Goal: Task Accomplishment & Management: Complete application form

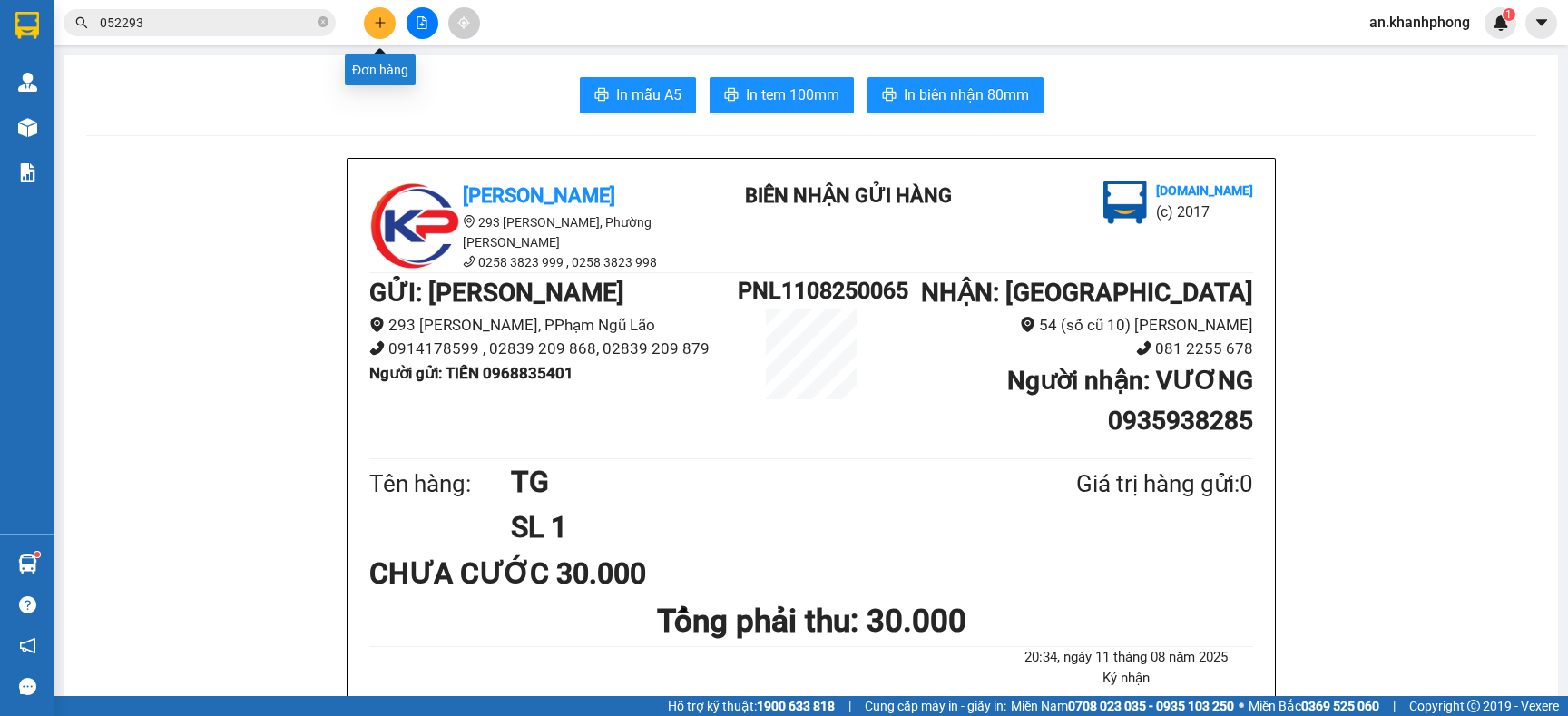
click at [377, 24] on icon "plus" at bounding box center [380, 23] width 13 height 13
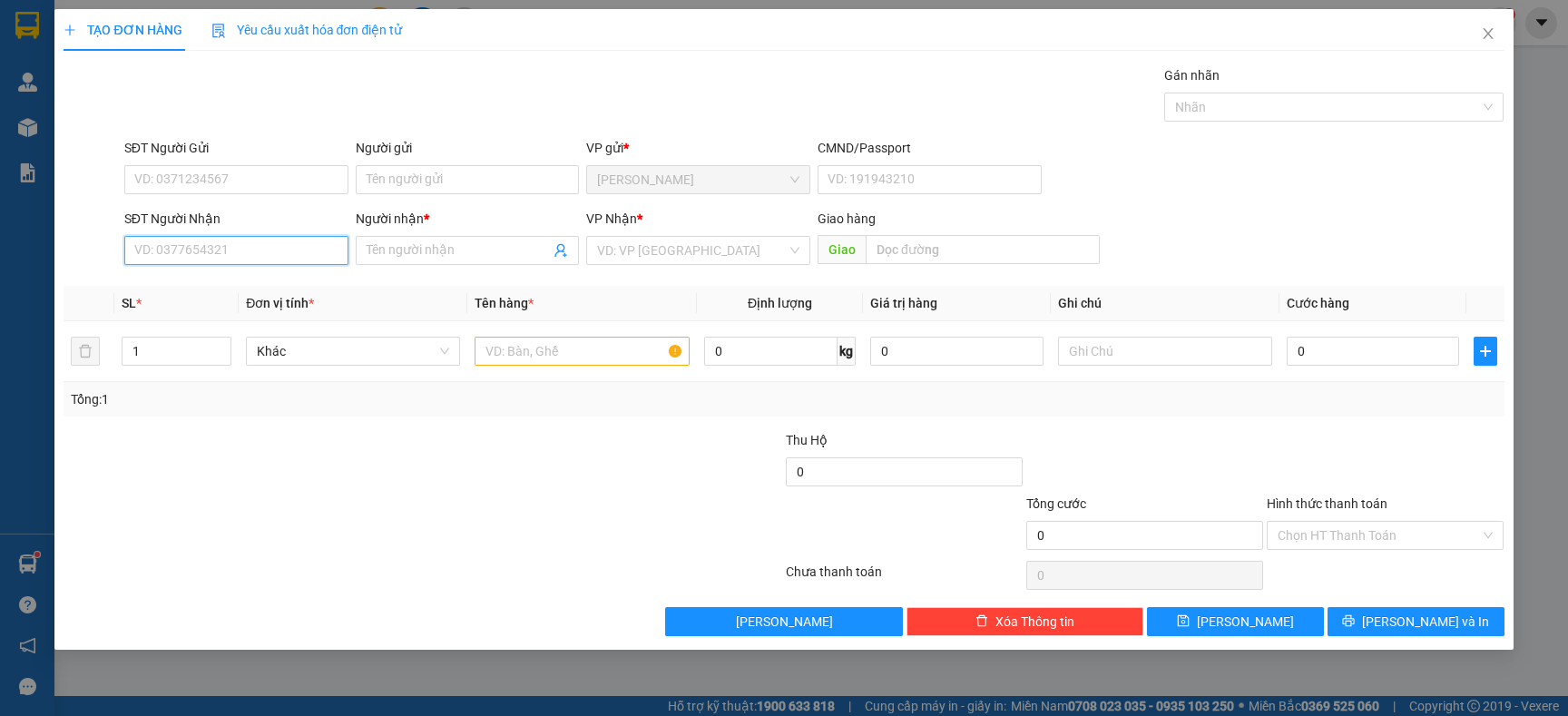
click at [237, 251] on input "SĐT Người Nhận" at bounding box center [236, 251] width 225 height 29
type input "0978152624"
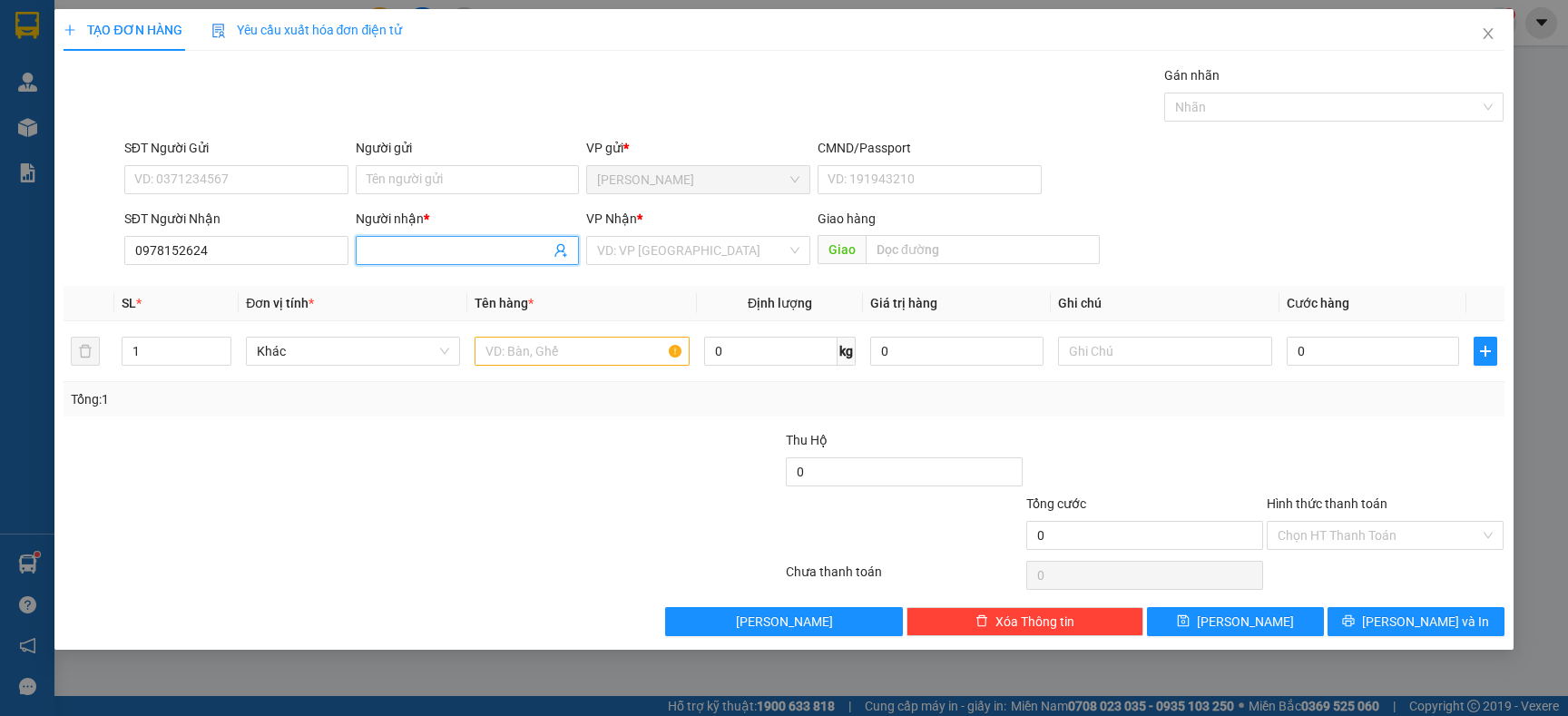
click at [492, 254] on input "Người nhận *" at bounding box center [458, 251] width 185 height 20
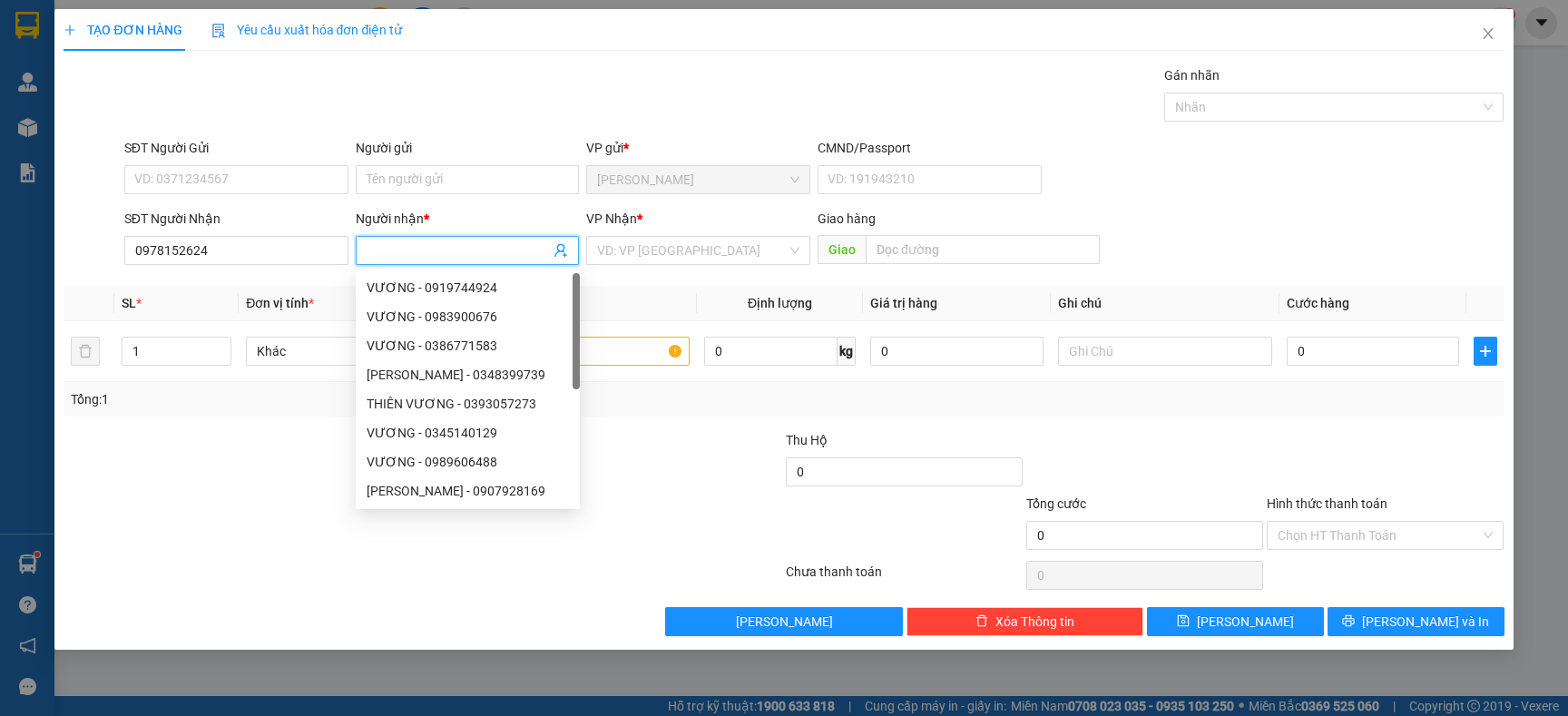
type input "D"
type input "ĐIỆP"
click at [660, 246] on input "search" at bounding box center [692, 251] width 190 height 27
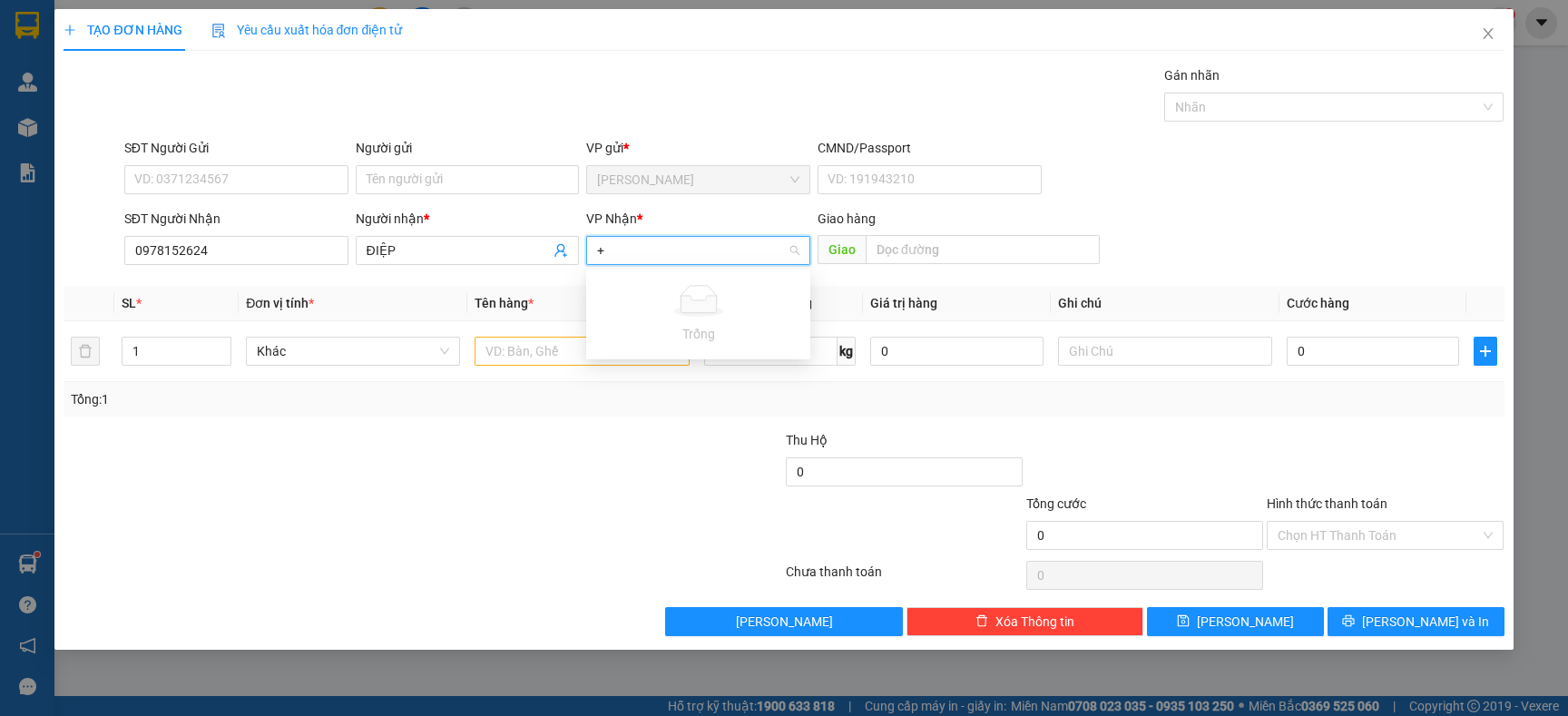
type input "+"
click at [688, 267] on div "VP Nhận * VD: VP [GEOGRAPHIC_DATA]" at bounding box center [698, 241] width 225 height 64
click at [688, 247] on input "search" at bounding box center [692, 251] width 190 height 27
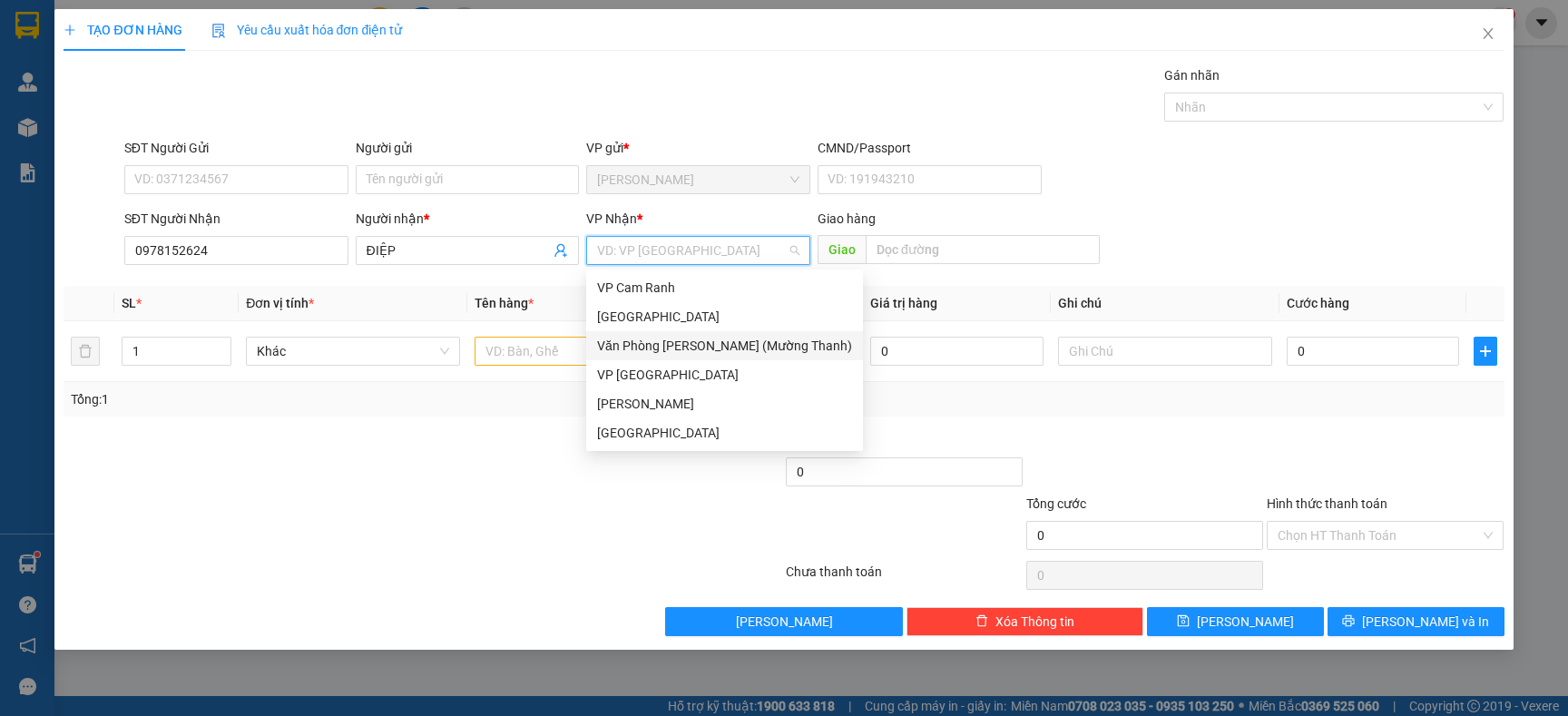
click at [734, 343] on div "Văn Phòng [PERSON_NAME] (Mường Thanh)" at bounding box center [724, 345] width 255 height 20
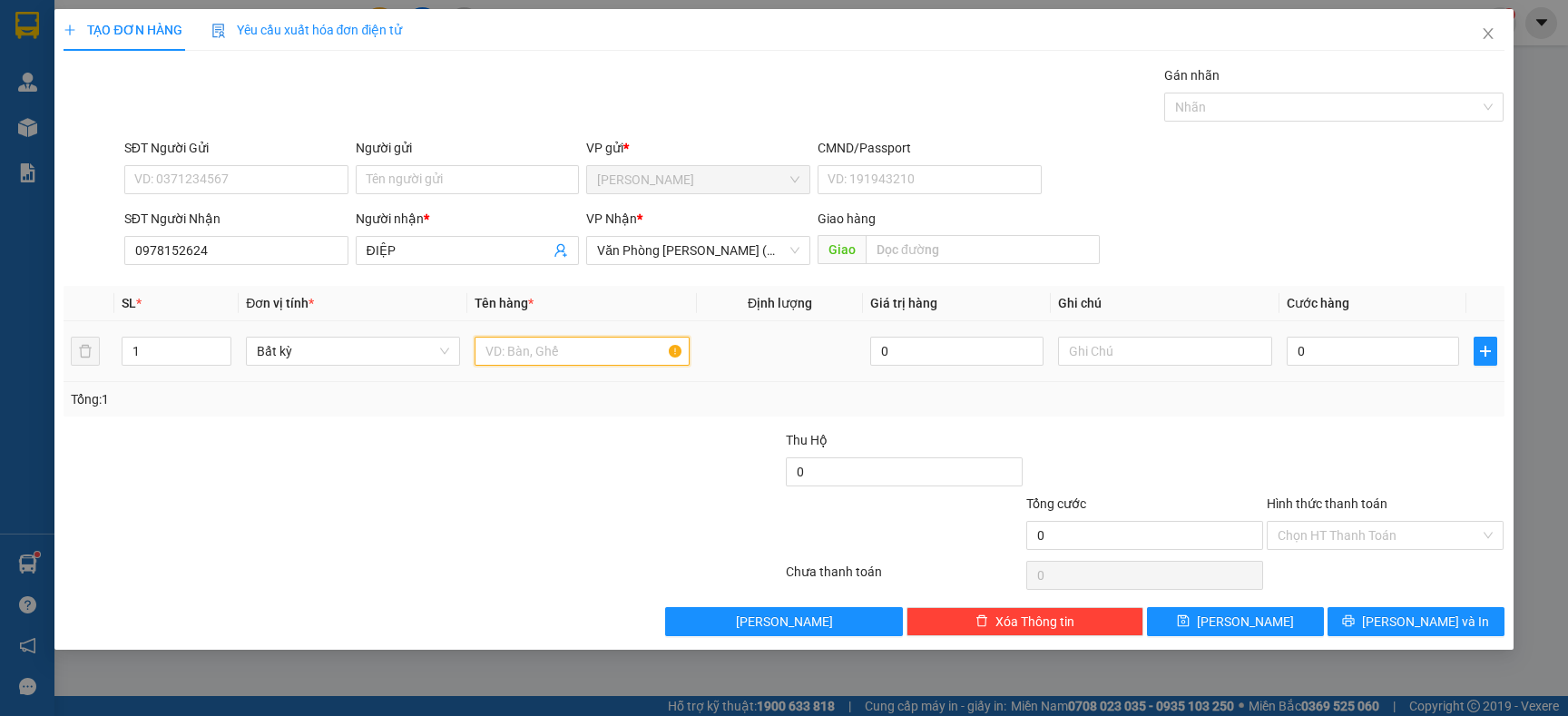
click at [546, 354] on input "text" at bounding box center [582, 351] width 215 height 29
type input "M"
type input "XE MÁY TK 23H01"
click at [1342, 353] on input "0" at bounding box center [1373, 351] width 173 height 29
type input "4"
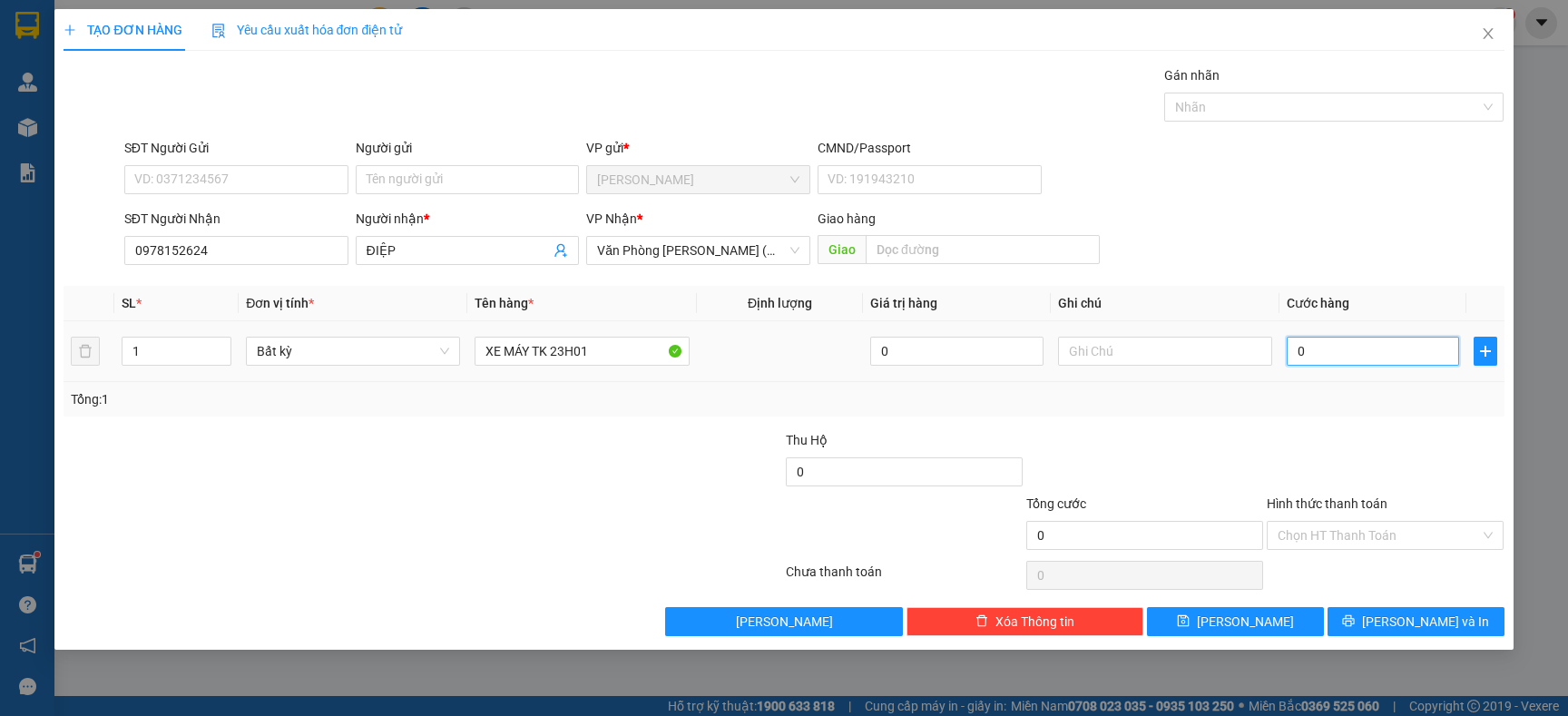
type input "4"
type input "40"
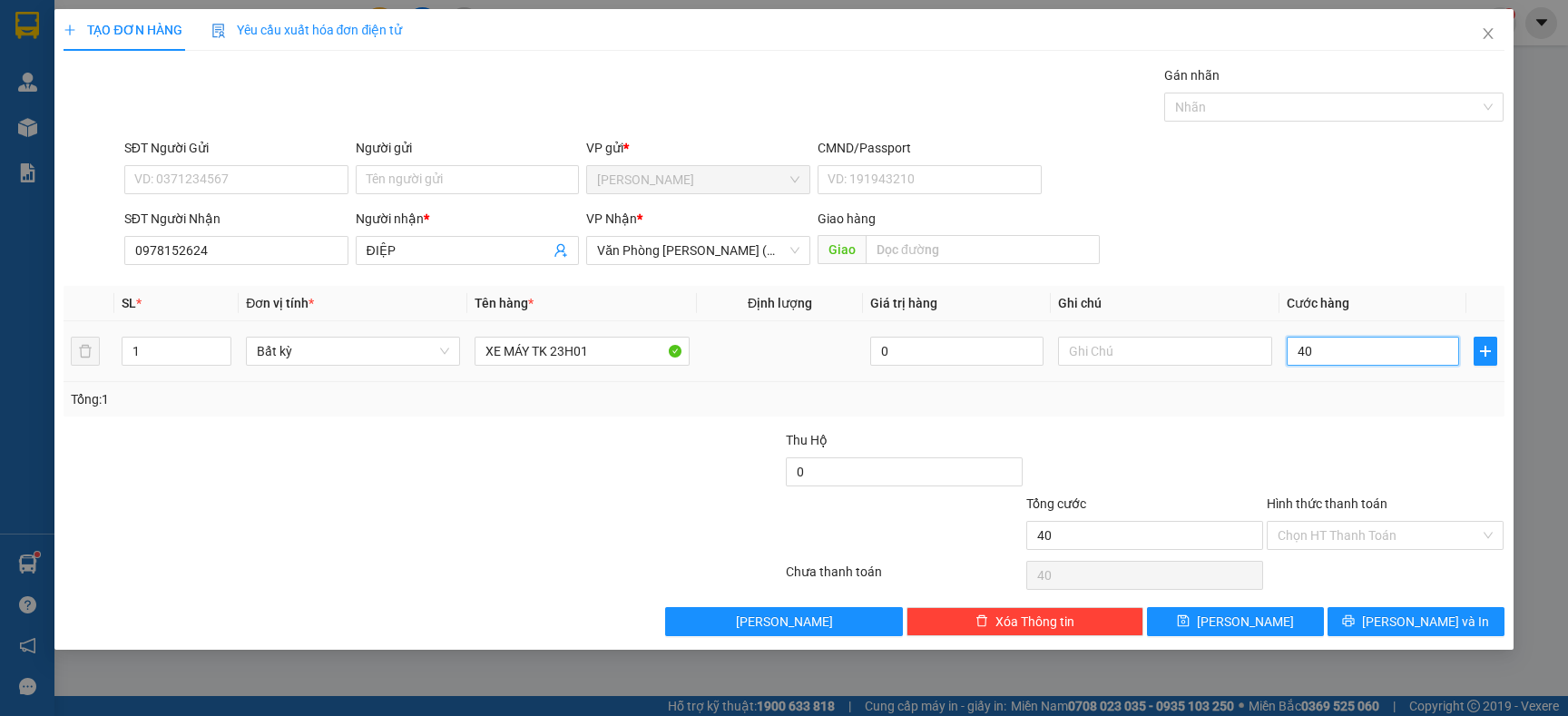
type input "400"
type input "400.000"
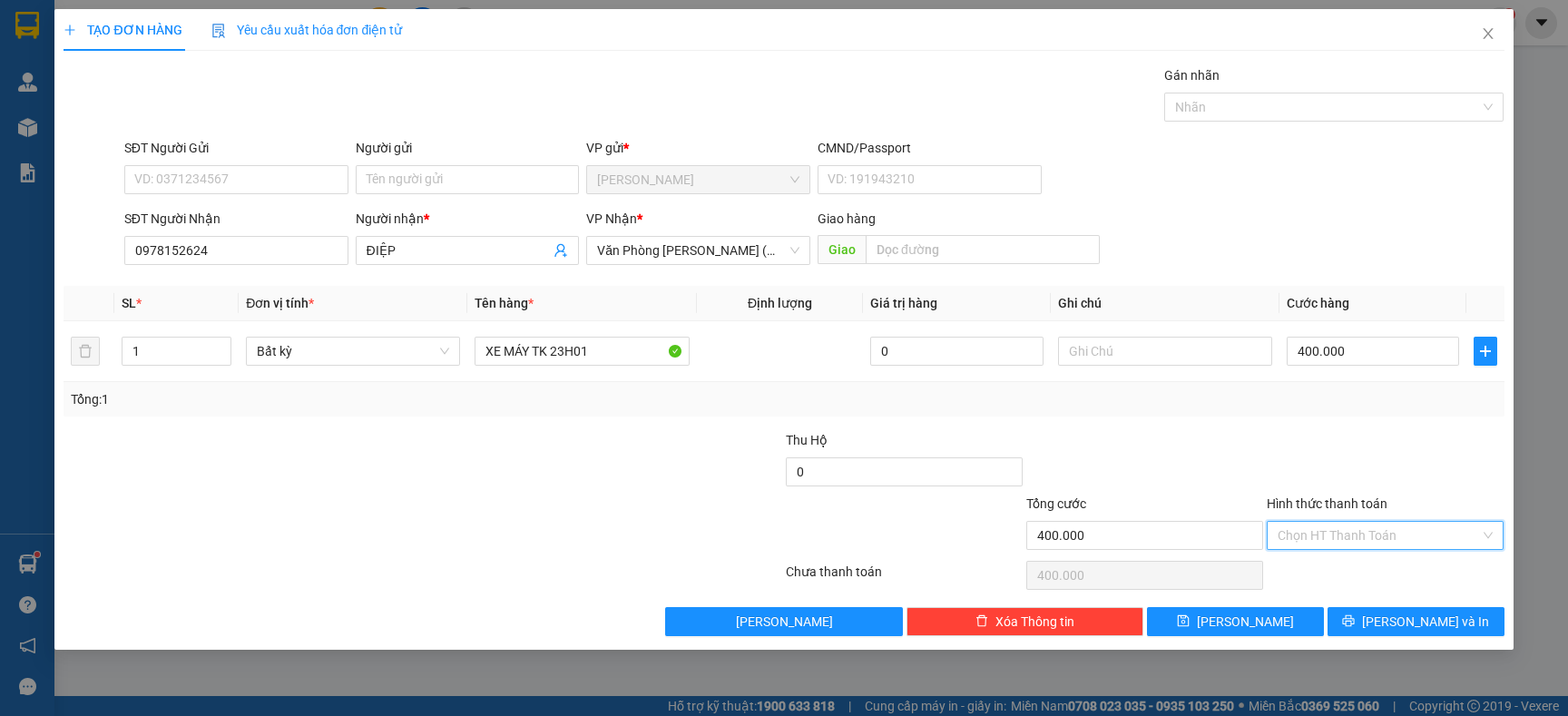
click at [1373, 539] on input "Hình thức thanh toán" at bounding box center [1379, 535] width 203 height 27
click at [1319, 567] on div "Tại văn phòng" at bounding box center [1385, 572] width 215 height 20
type input "0"
click at [1429, 615] on span "[PERSON_NAME] và In" at bounding box center [1426, 622] width 127 height 20
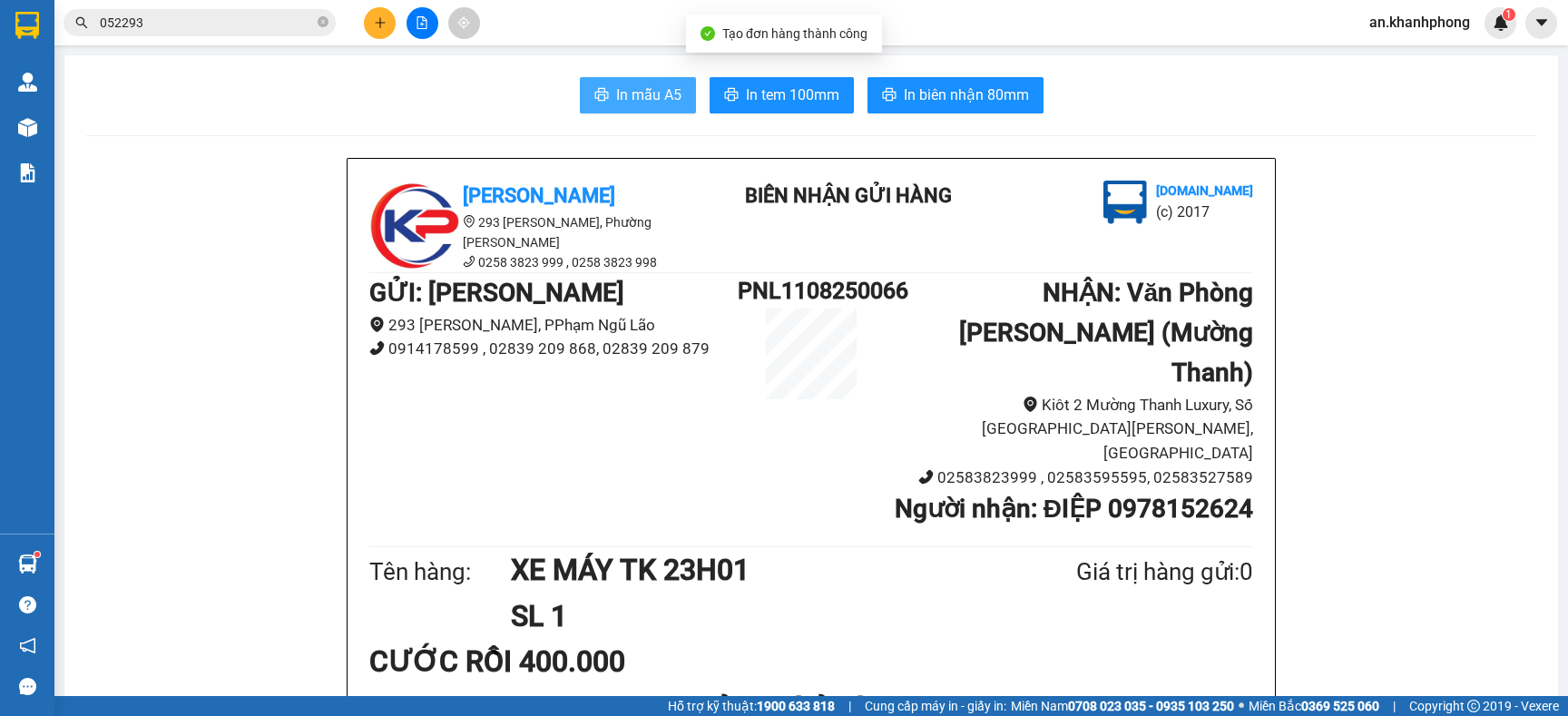
click at [628, 86] on span "In mẫu A5" at bounding box center [649, 94] width 65 height 23
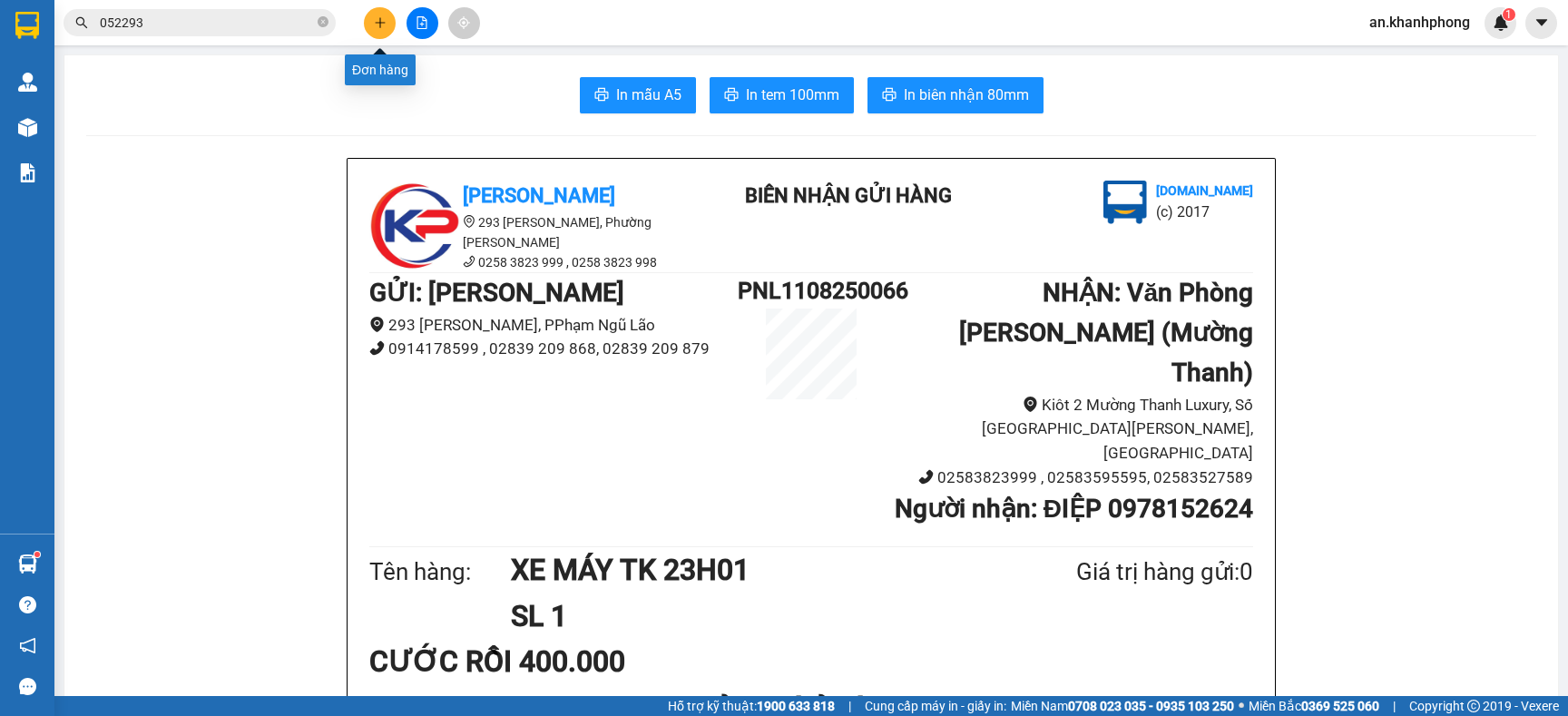
click at [374, 21] on icon "plus" at bounding box center [380, 23] width 13 height 13
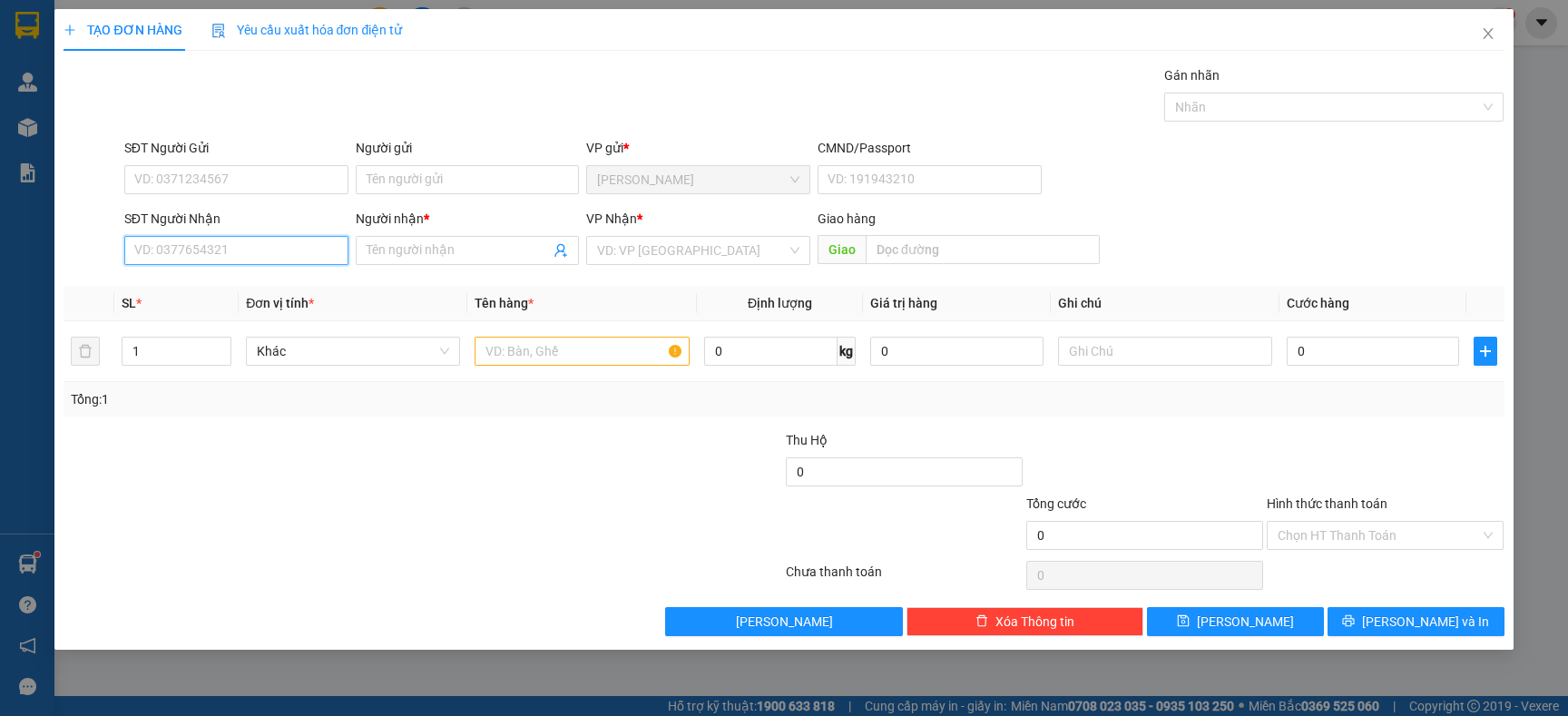
click at [257, 245] on input "SĐT Người Nhận" at bounding box center [236, 251] width 225 height 29
type input "0325798633"
click at [439, 246] on input "Người nhận *" at bounding box center [458, 251] width 185 height 20
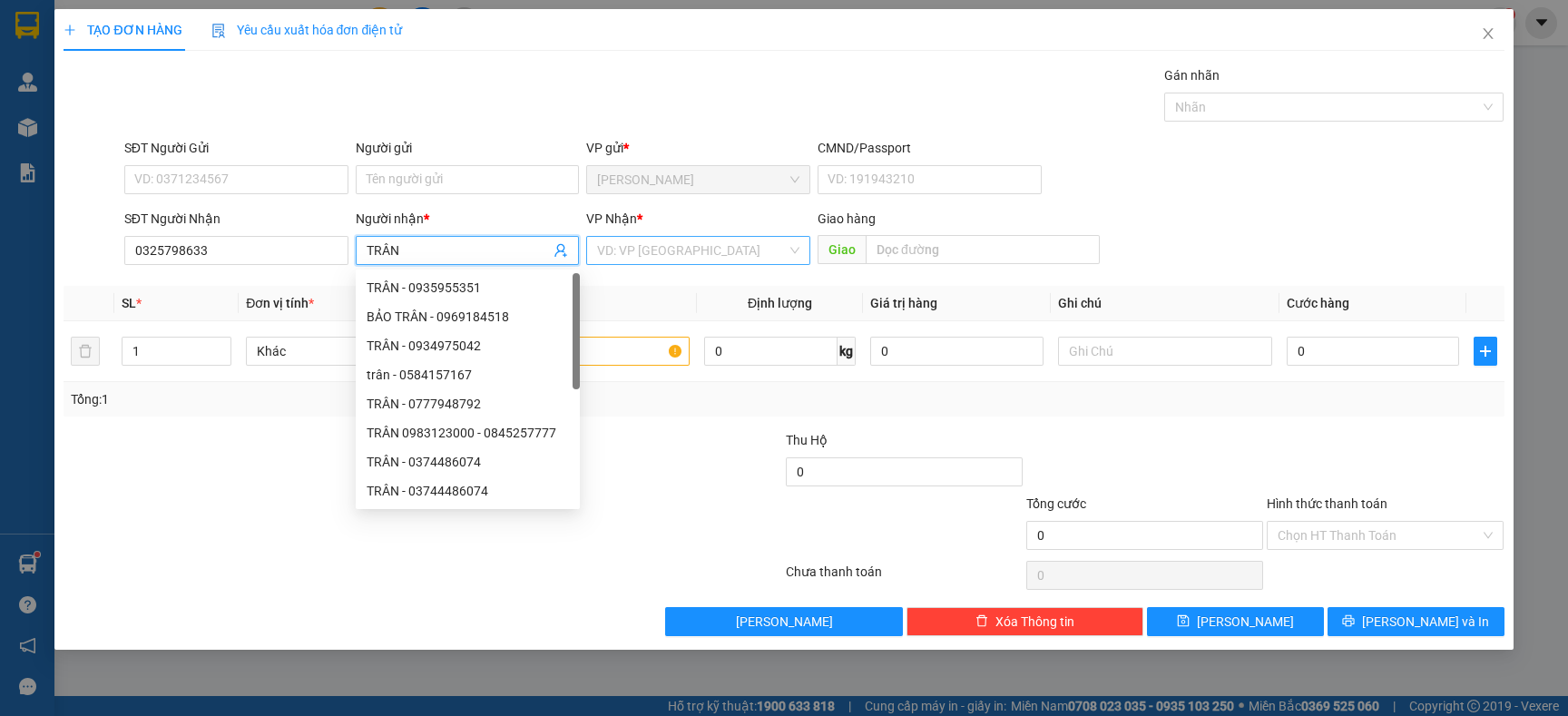
type input "TRÂN"
click at [638, 242] on input "search" at bounding box center [692, 251] width 190 height 27
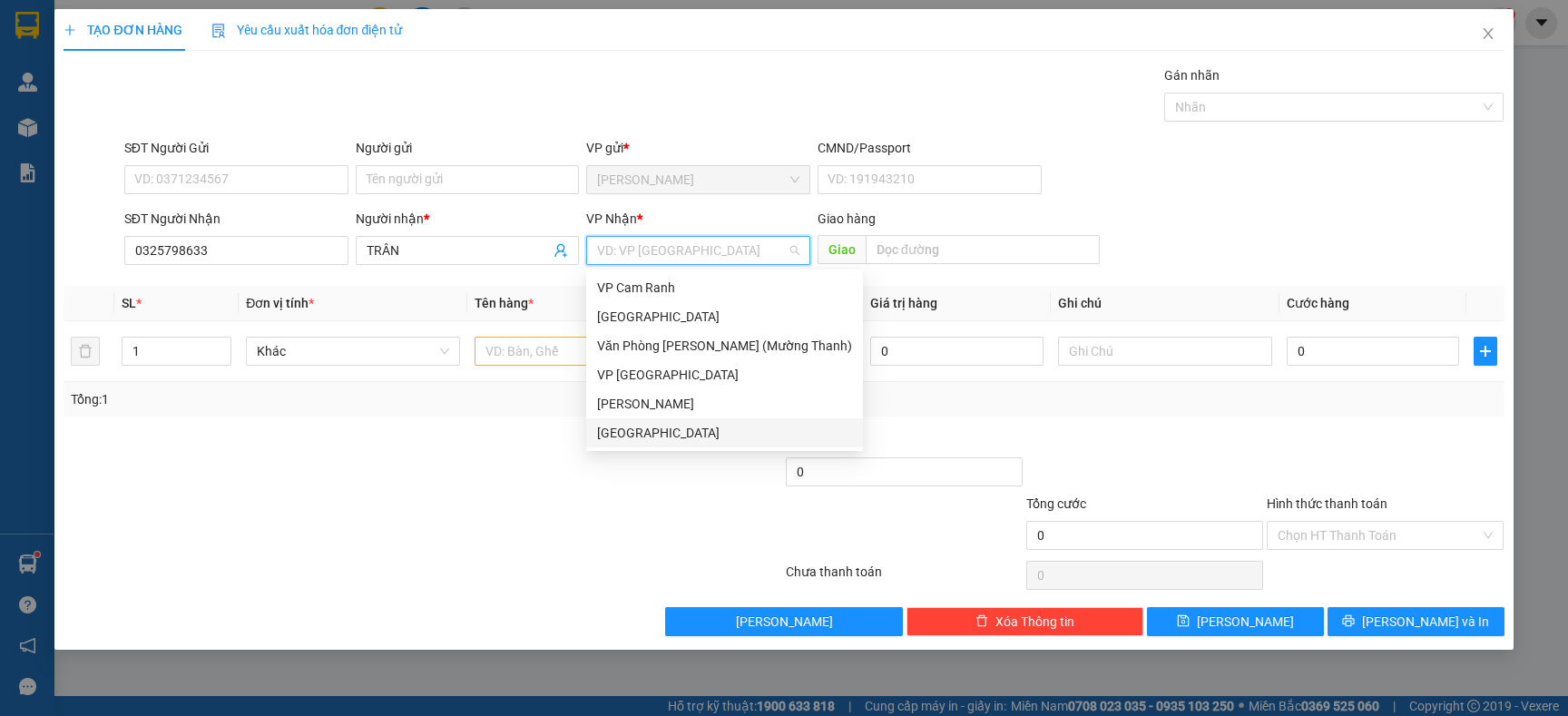
click at [694, 425] on div "[GEOGRAPHIC_DATA]" at bounding box center [724, 433] width 255 height 20
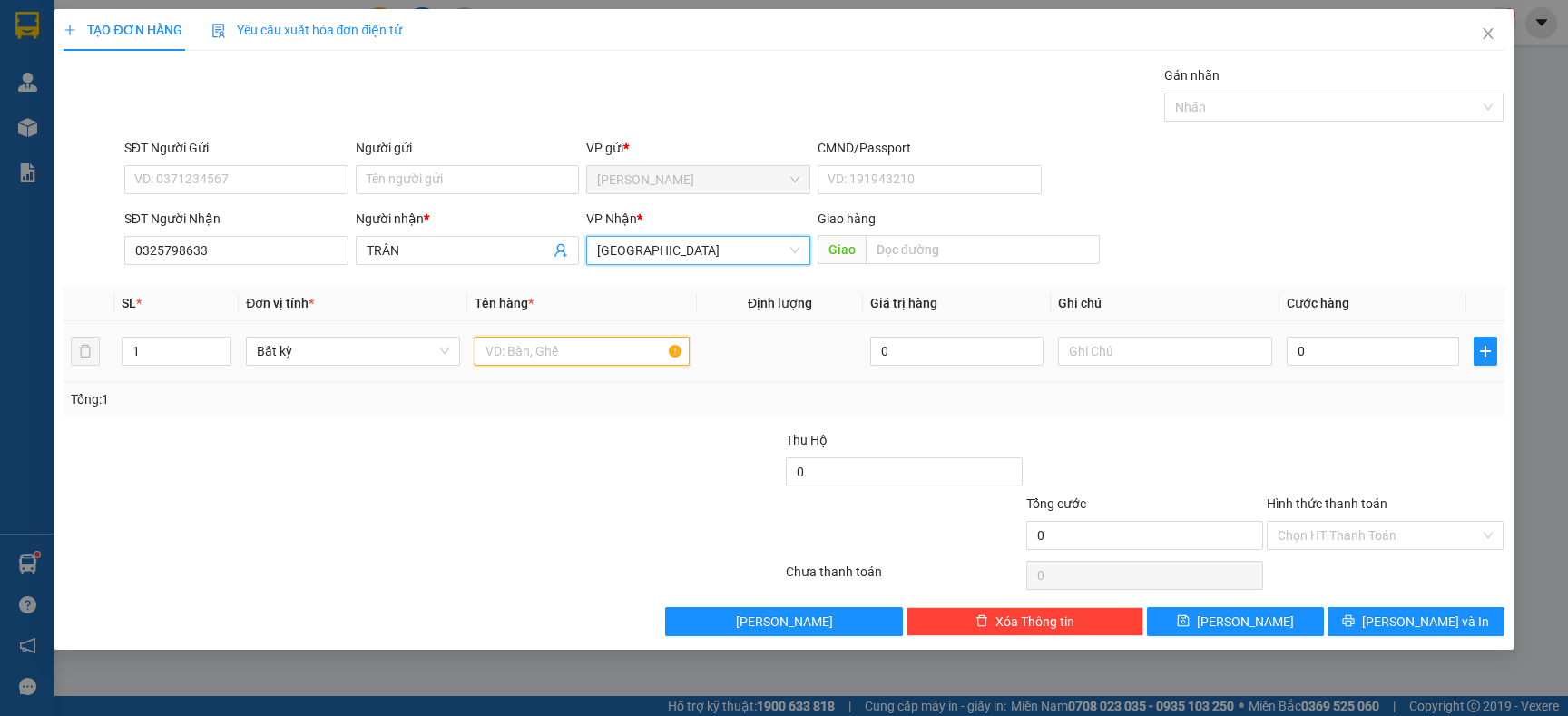
click at [542, 353] on input "text" at bounding box center [582, 351] width 215 height 29
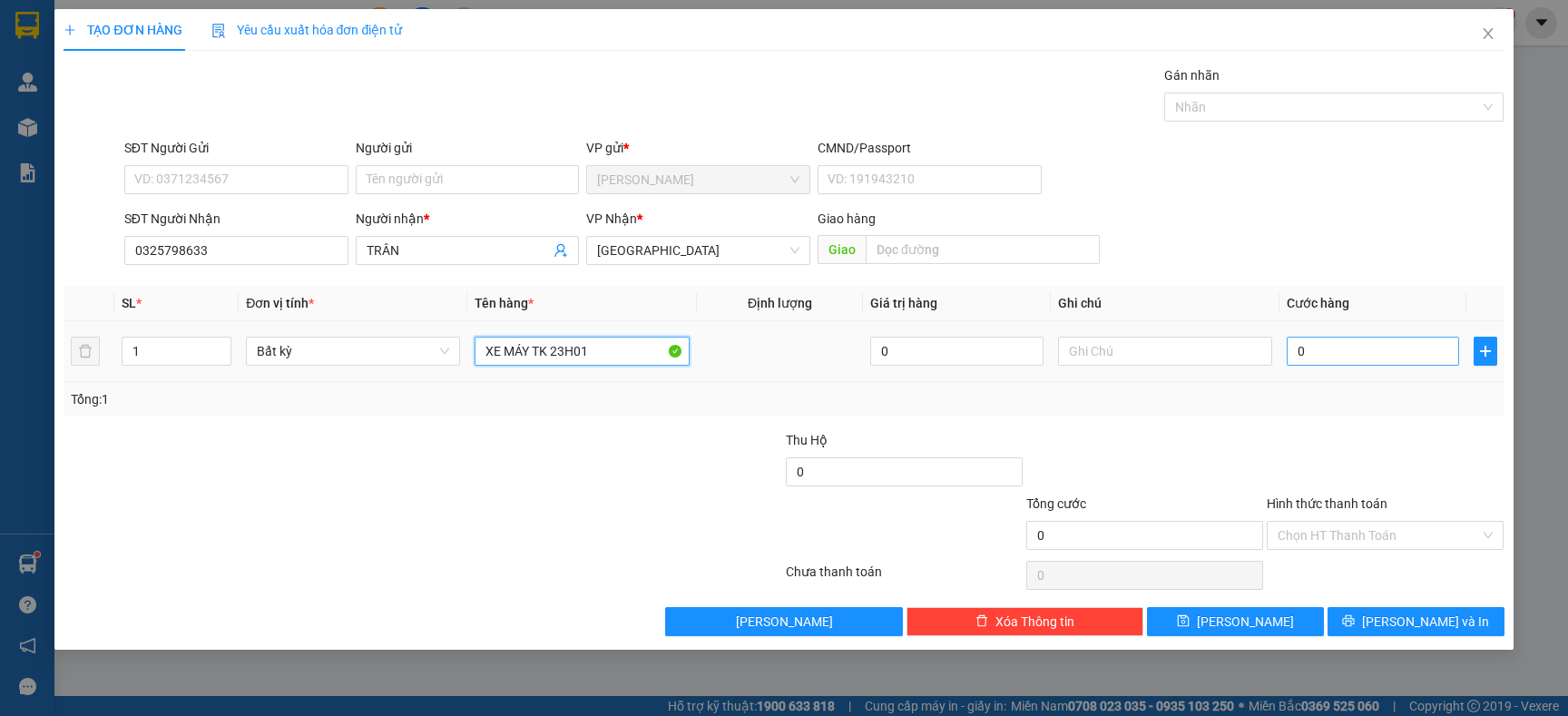
type input "XE MÁY TK 23H01"
click at [1330, 355] on input "0" at bounding box center [1373, 351] width 173 height 29
type input "4"
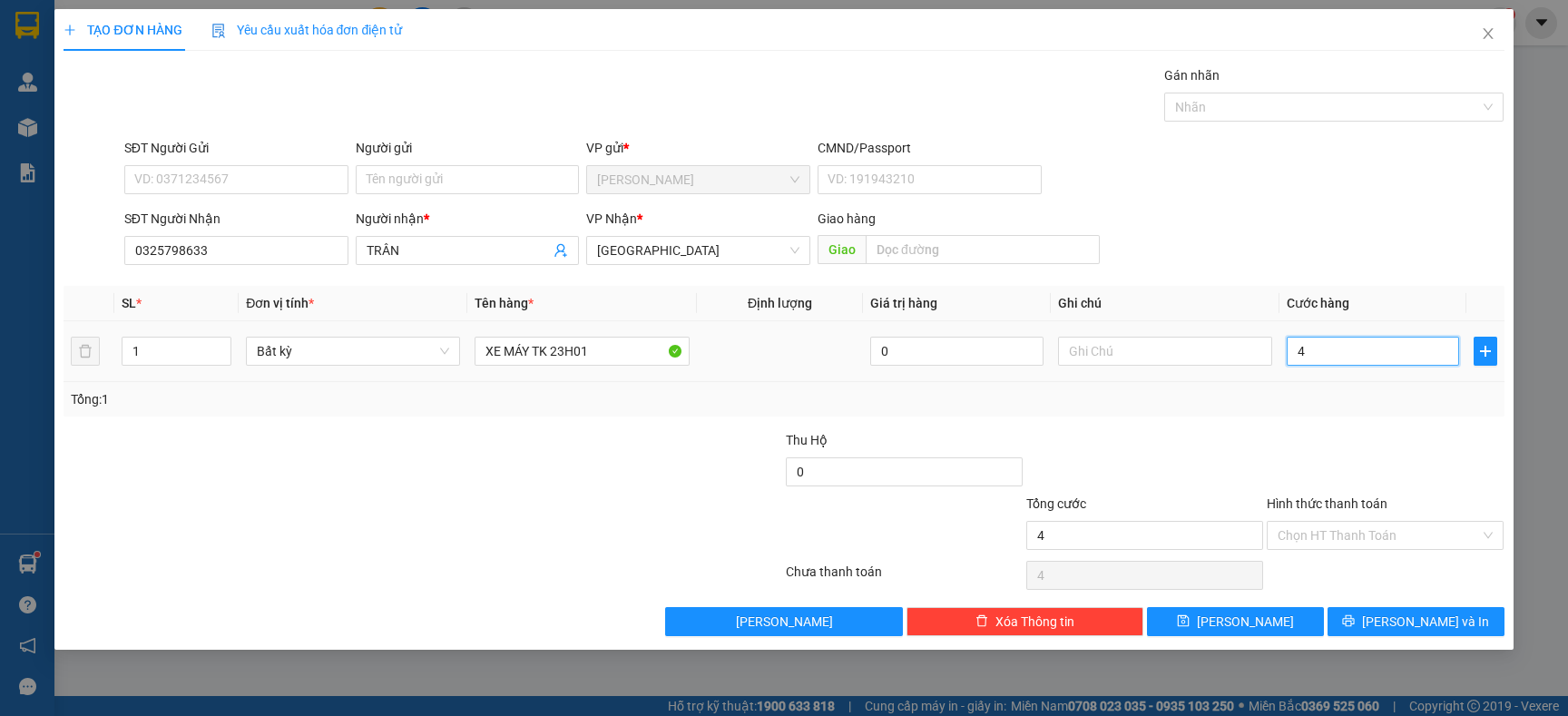
type input "40"
type input "400"
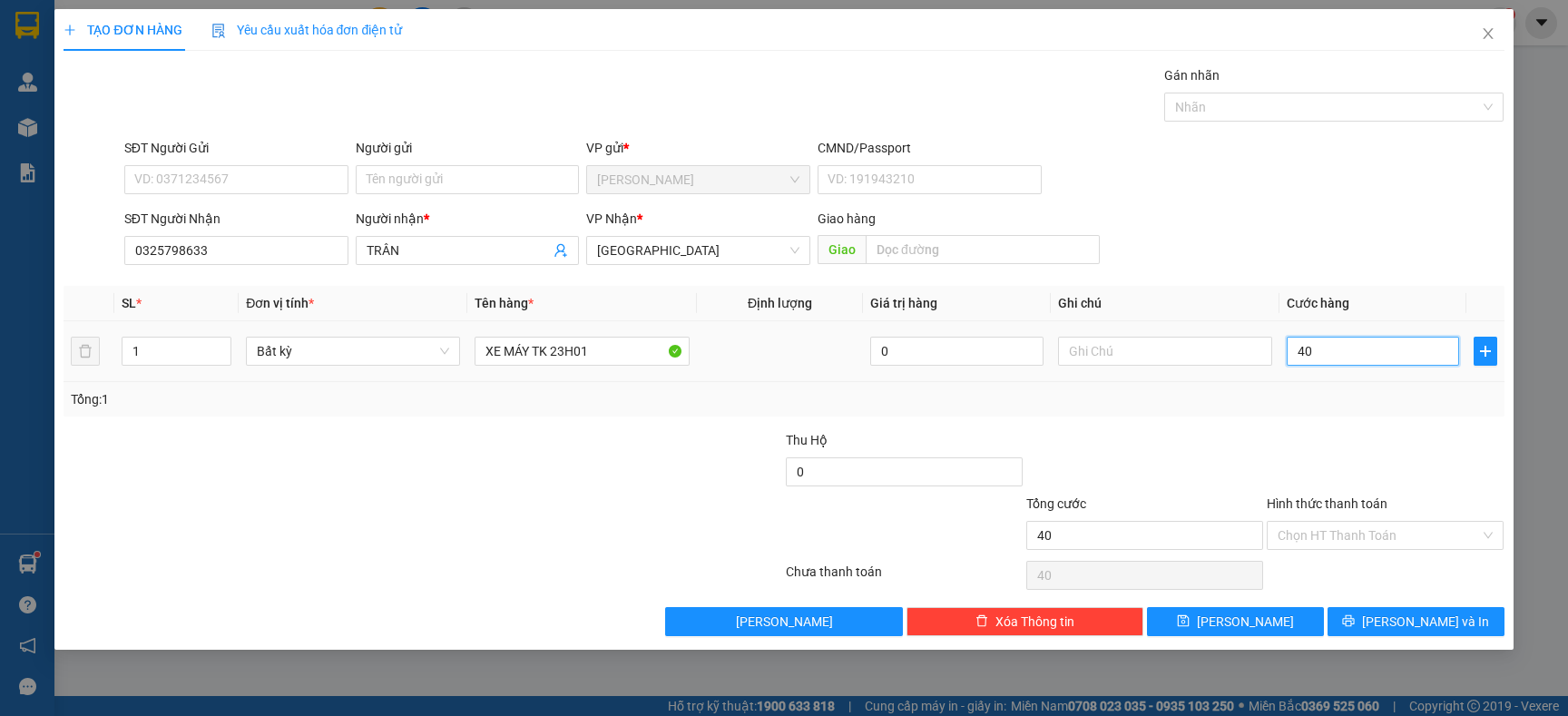
type input "400"
type input "400.000"
click at [1332, 535] on input "Hình thức thanh toán" at bounding box center [1379, 535] width 203 height 27
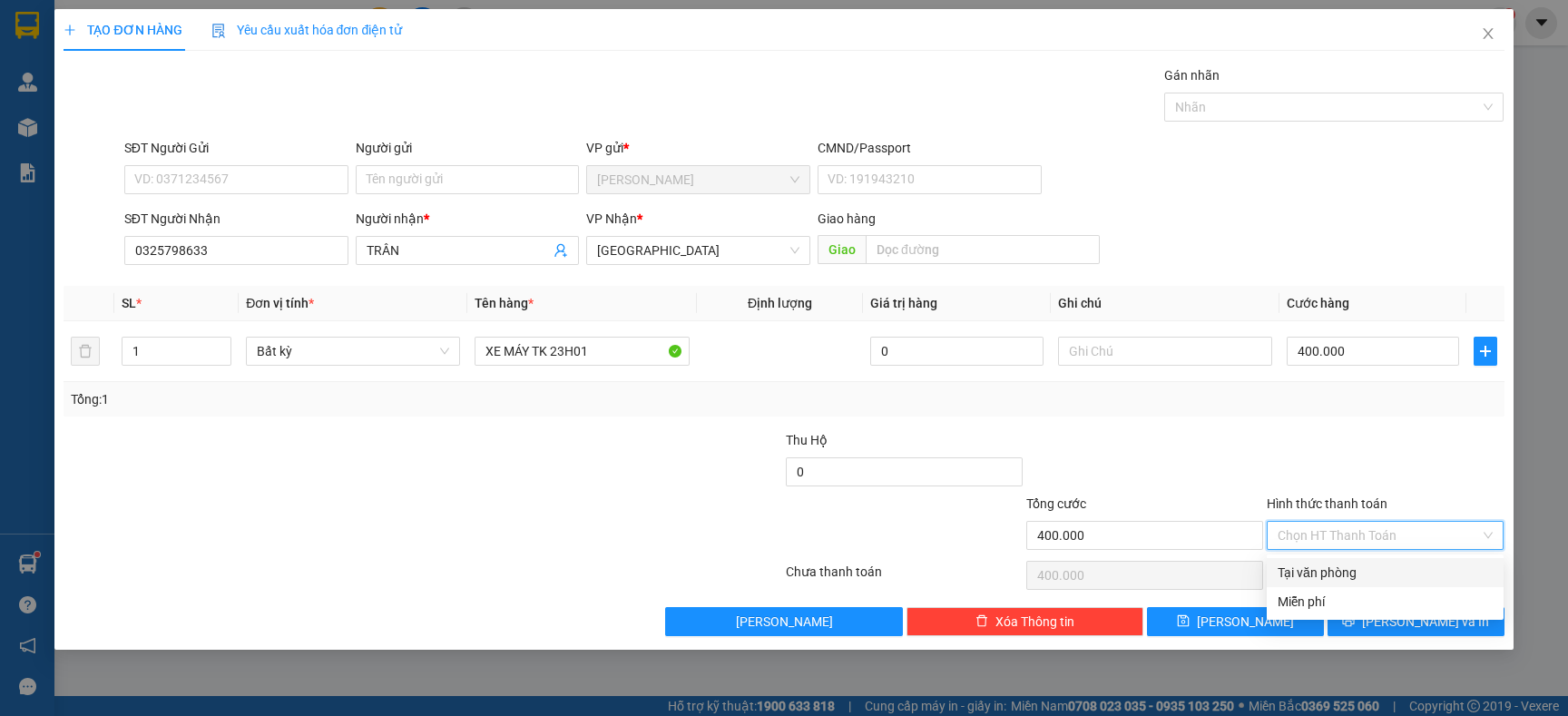
click at [1314, 571] on div "Tại văn phòng" at bounding box center [1385, 572] width 215 height 20
click at [1332, 530] on span "Tại văn phòng" at bounding box center [1385, 535] width 215 height 27
type input "400.000"
click at [1322, 452] on div at bounding box center [1385, 462] width 241 height 64
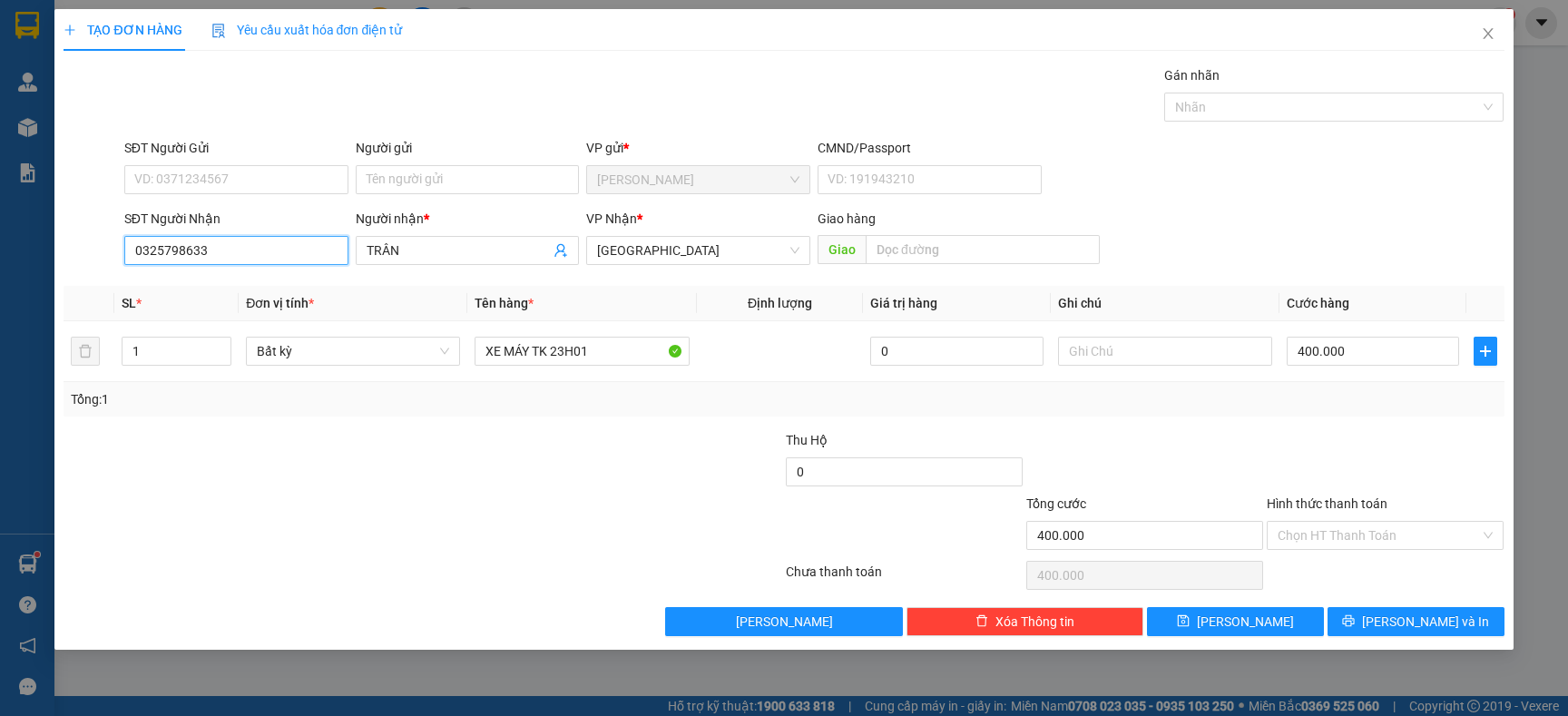
drag, startPoint x: 235, startPoint y: 256, endPoint x: 101, endPoint y: 279, distance: 136.0
click at [101, 279] on div "Transit Pickup Surcharge Ids Transit Deliver Surcharge Ids Transit Deliver Surc…" at bounding box center [784, 351] width 1441 height 571
click at [210, 175] on input "SĐT Người Gửi" at bounding box center [236, 180] width 225 height 29
paste input "0325798633"
type input "0325798633"
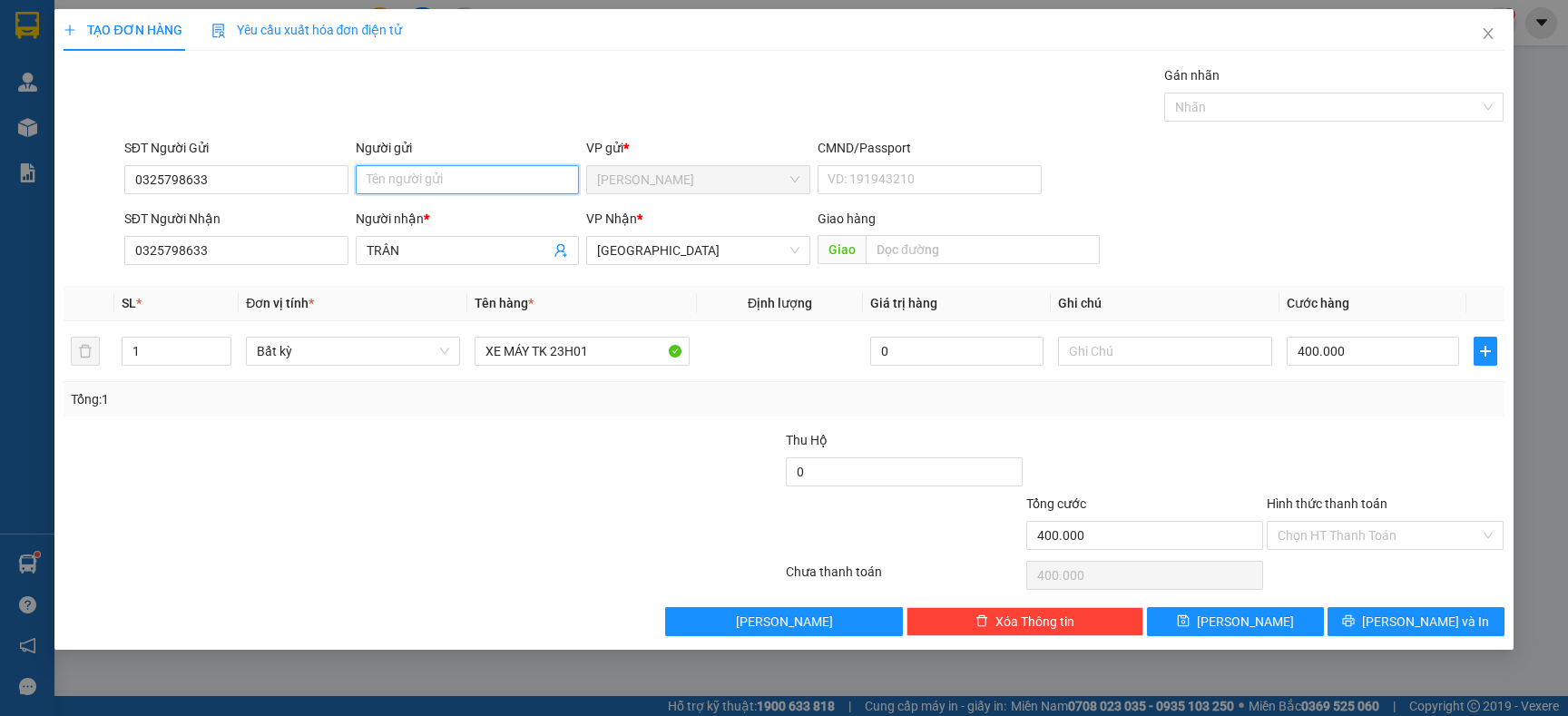
click at [475, 184] on input "Người gửi" at bounding box center [467, 180] width 225 height 29
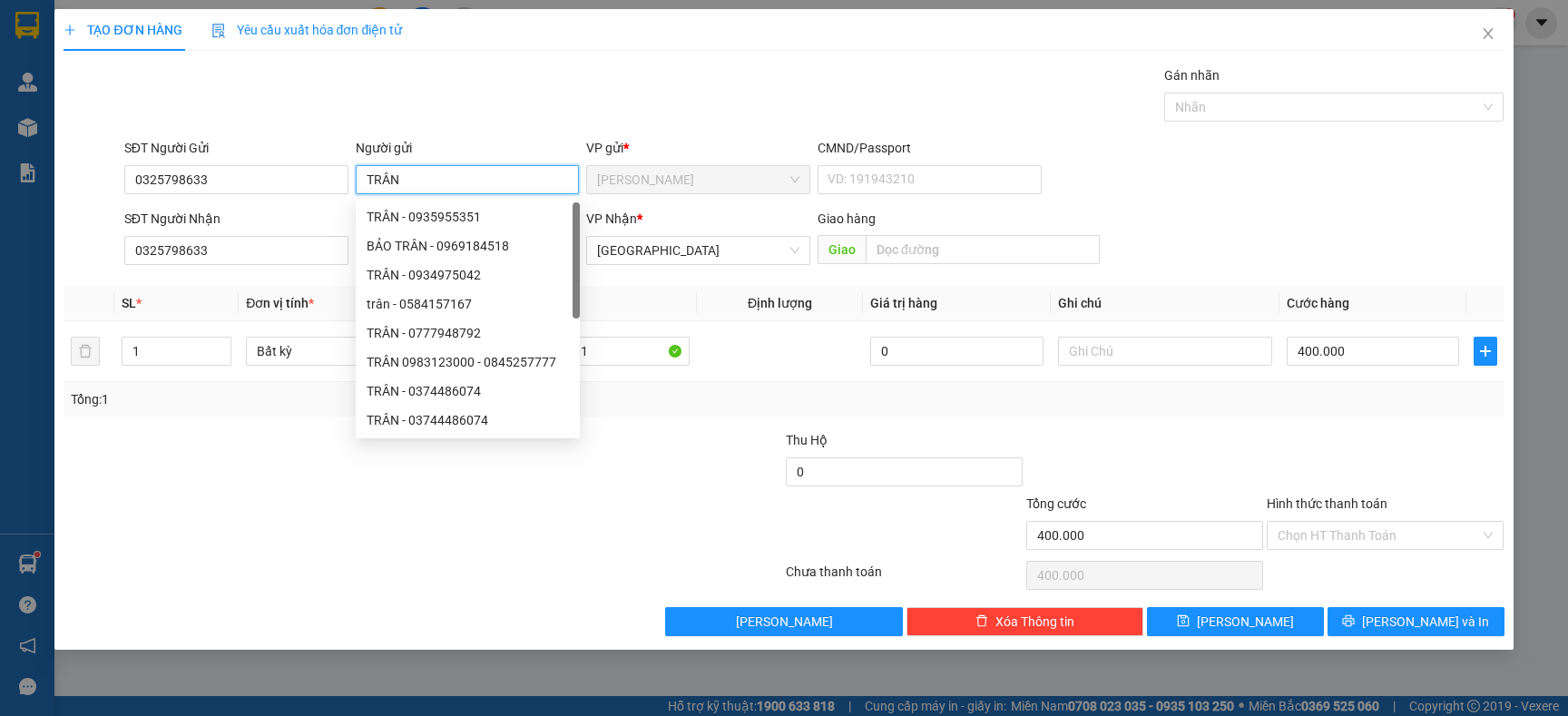
type input "TRÂN"
click at [678, 419] on div "Transit Pickup Surcharge Ids Transit Deliver Surcharge Ids Transit Deliver Surc…" at bounding box center [784, 351] width 1441 height 571
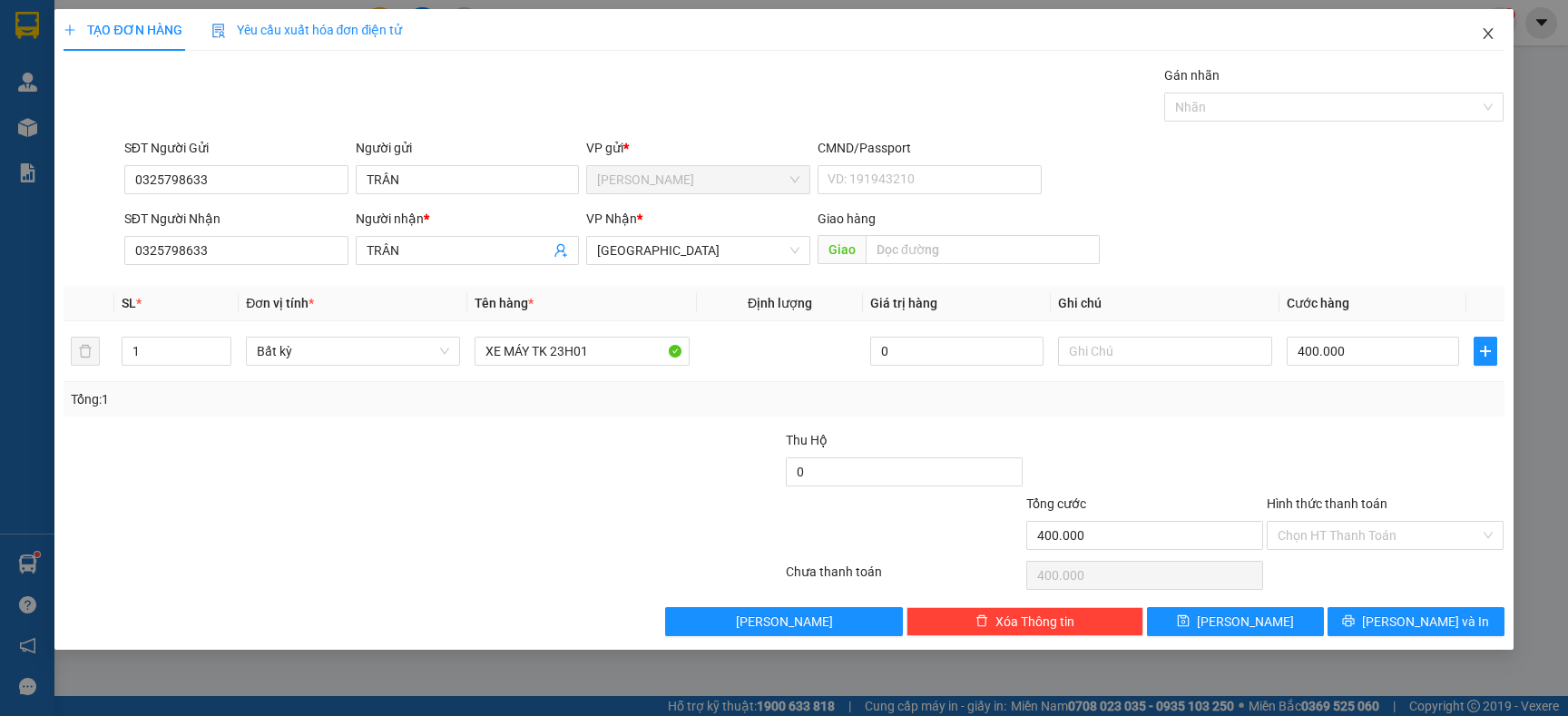
click at [1494, 32] on span "Close" at bounding box center [1489, 35] width 51 height 51
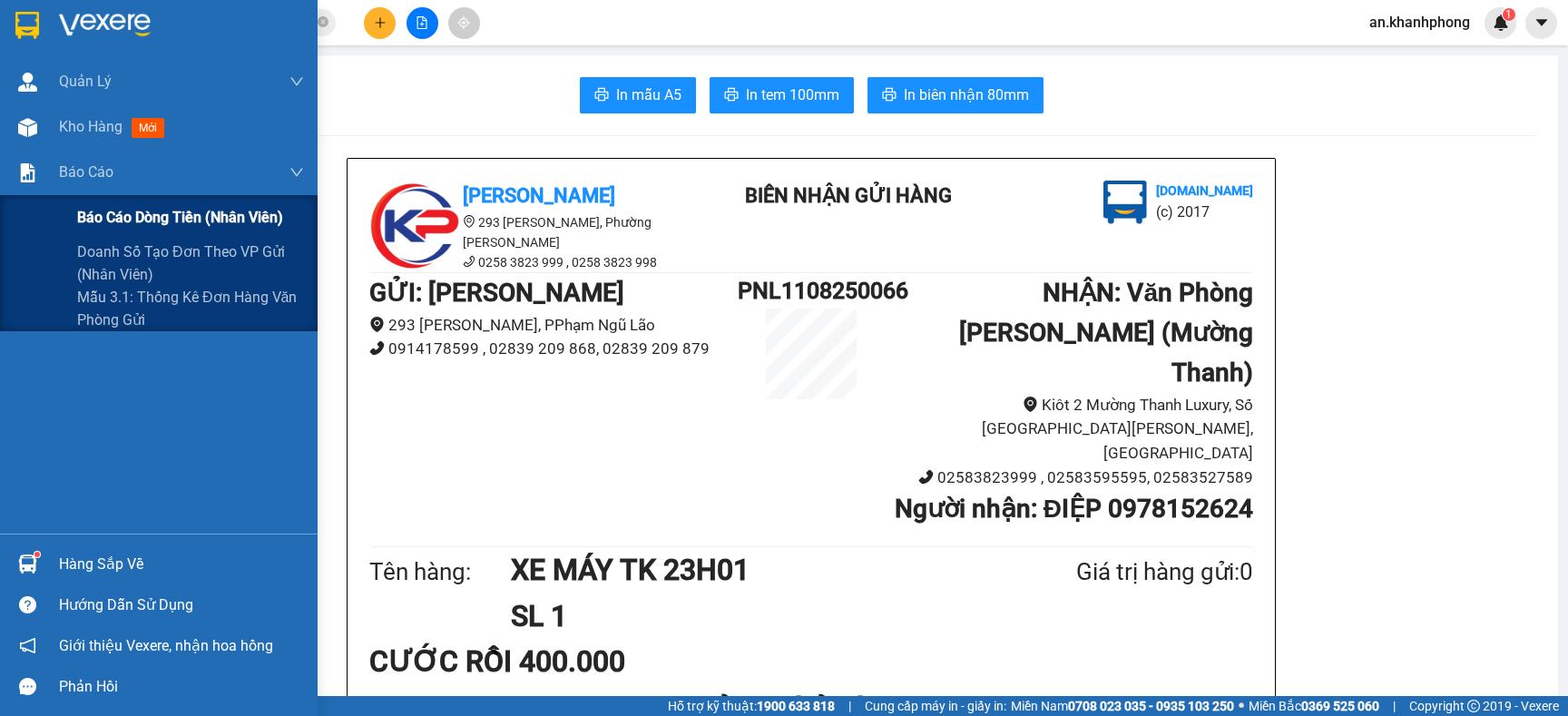
click at [110, 204] on div "Báo cáo dòng tiền (nhân viên)" at bounding box center [191, 218] width 227 height 45
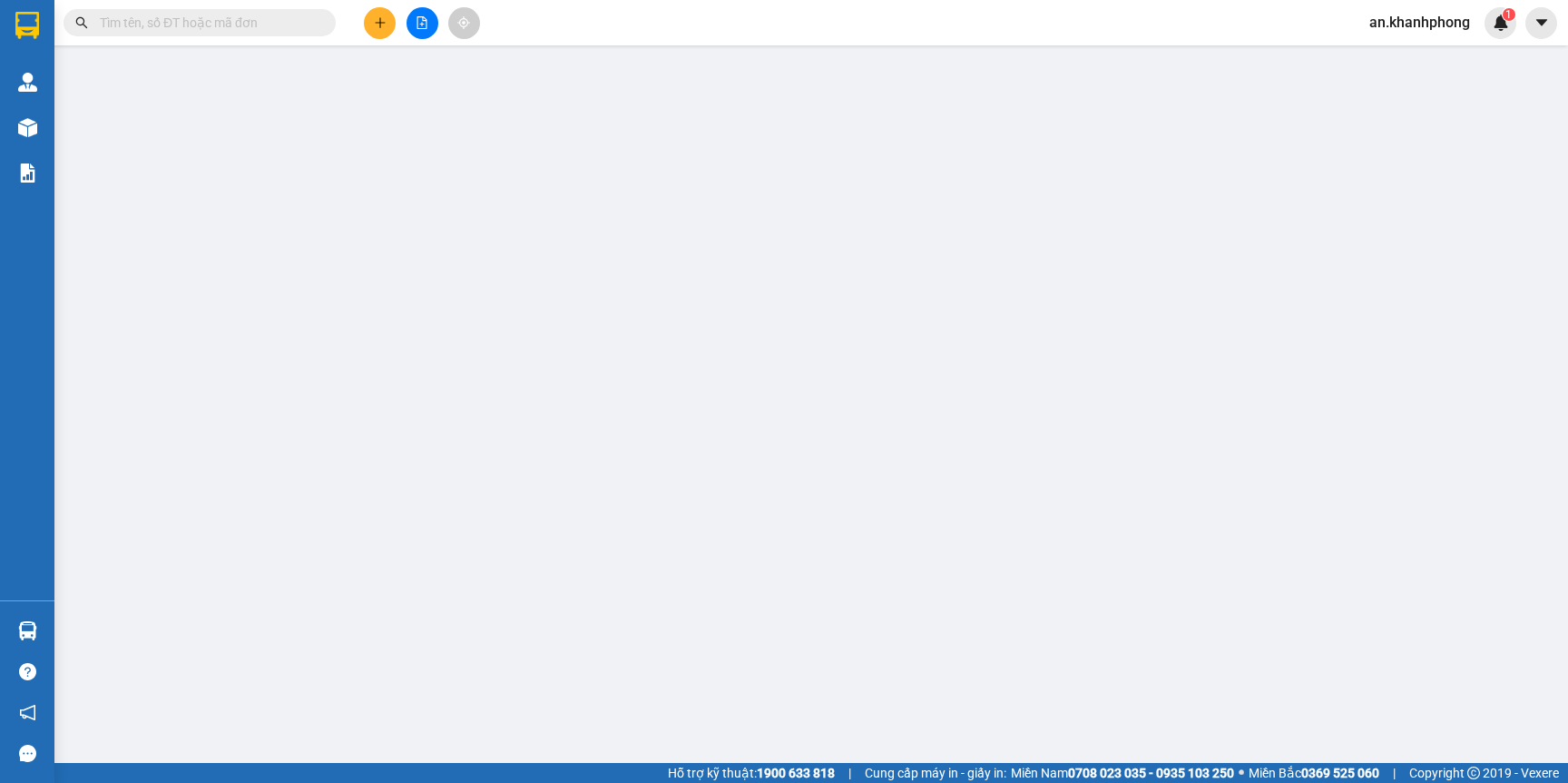
click at [394, 11] on div at bounding box center [422, 23] width 136 height 32
click at [382, 21] on icon "plus" at bounding box center [380, 23] width 13 height 13
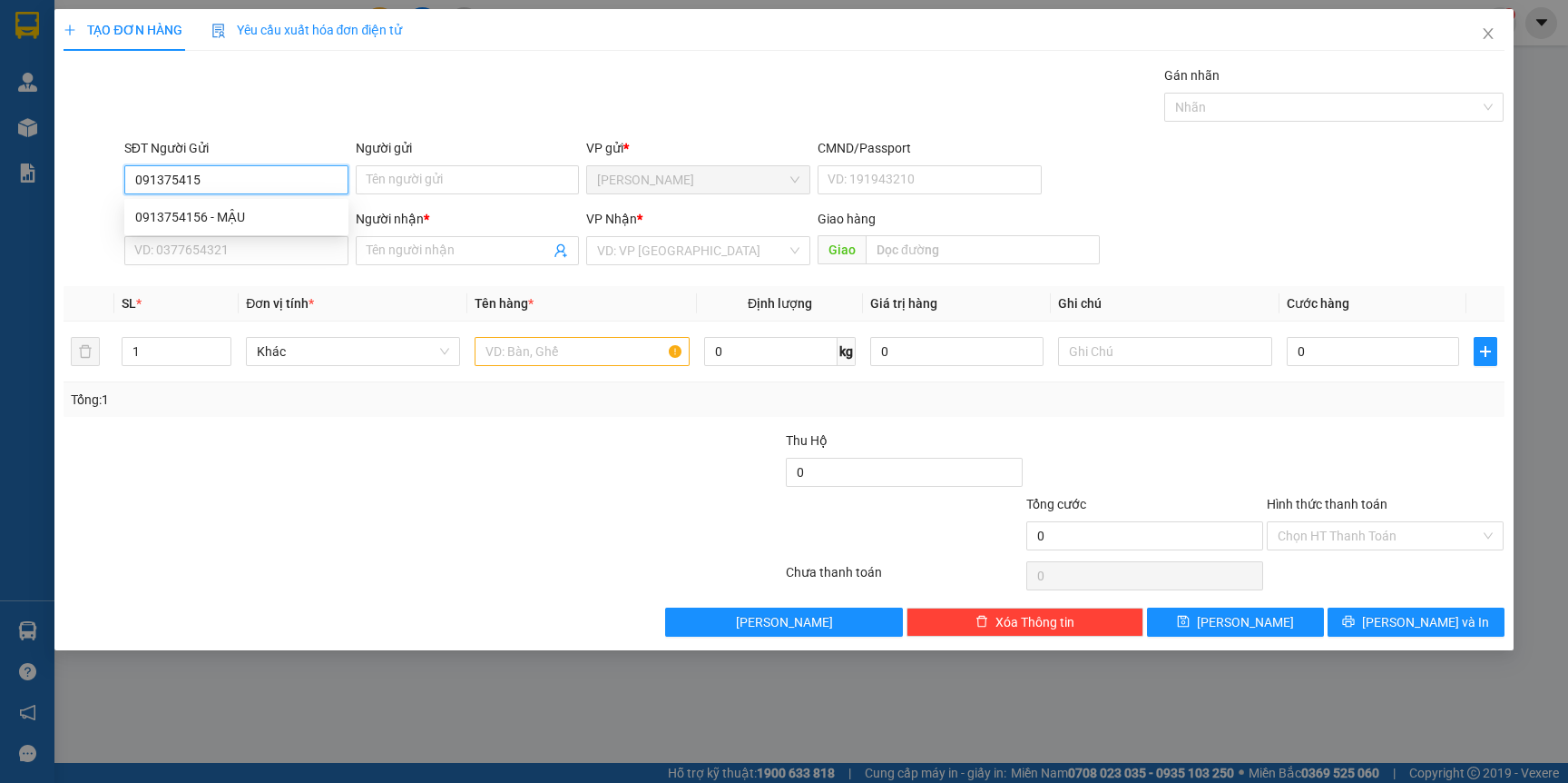
type input "0913754156"
click at [259, 222] on div "0913754156 - MẬU" at bounding box center [236, 217] width 203 height 20
type input "MẬU"
type input "0913754156"
click at [257, 240] on input "SĐT Người Nhận" at bounding box center [236, 251] width 225 height 29
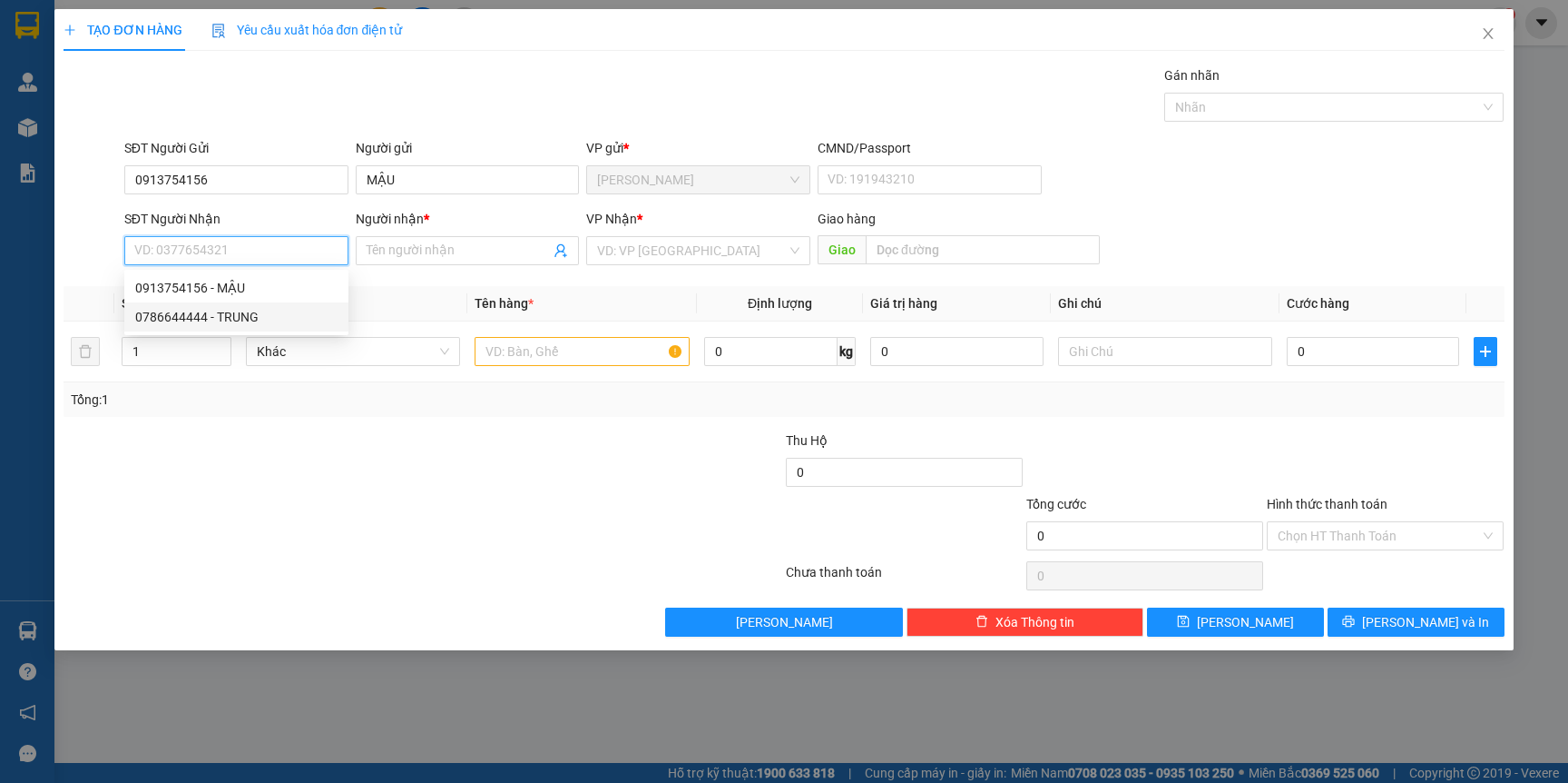
click at [234, 321] on div "0786644444 - TRUNG" at bounding box center [236, 316] width 203 height 20
type input "0786644444"
type input "TRUNG"
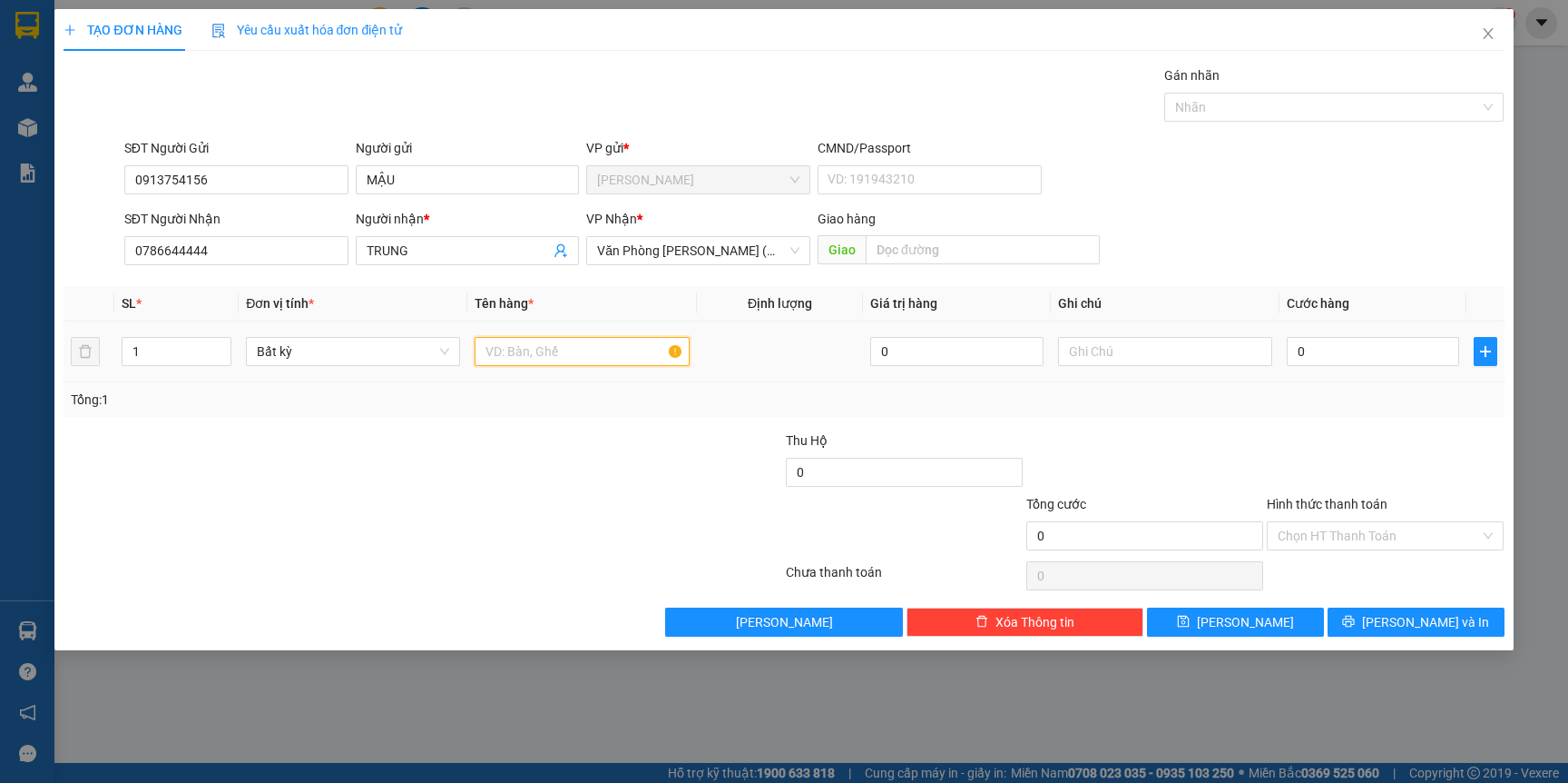
click at [628, 354] on input "text" at bounding box center [582, 351] width 215 height 29
type input "HỘP NHỎ"
click at [1347, 339] on input "0" at bounding box center [1373, 351] width 173 height 29
type input "5"
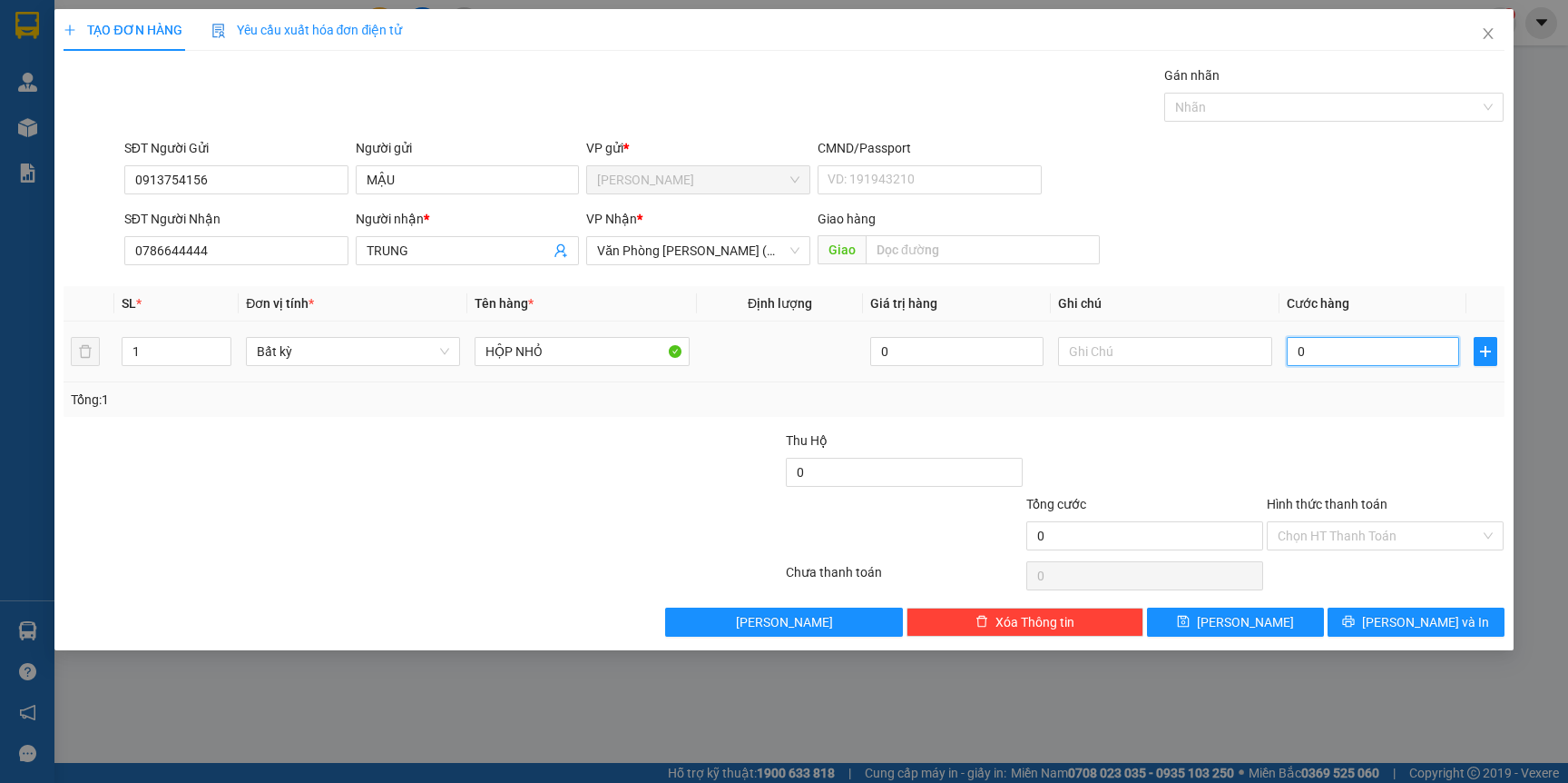
type input "5"
type input "50"
type input "5"
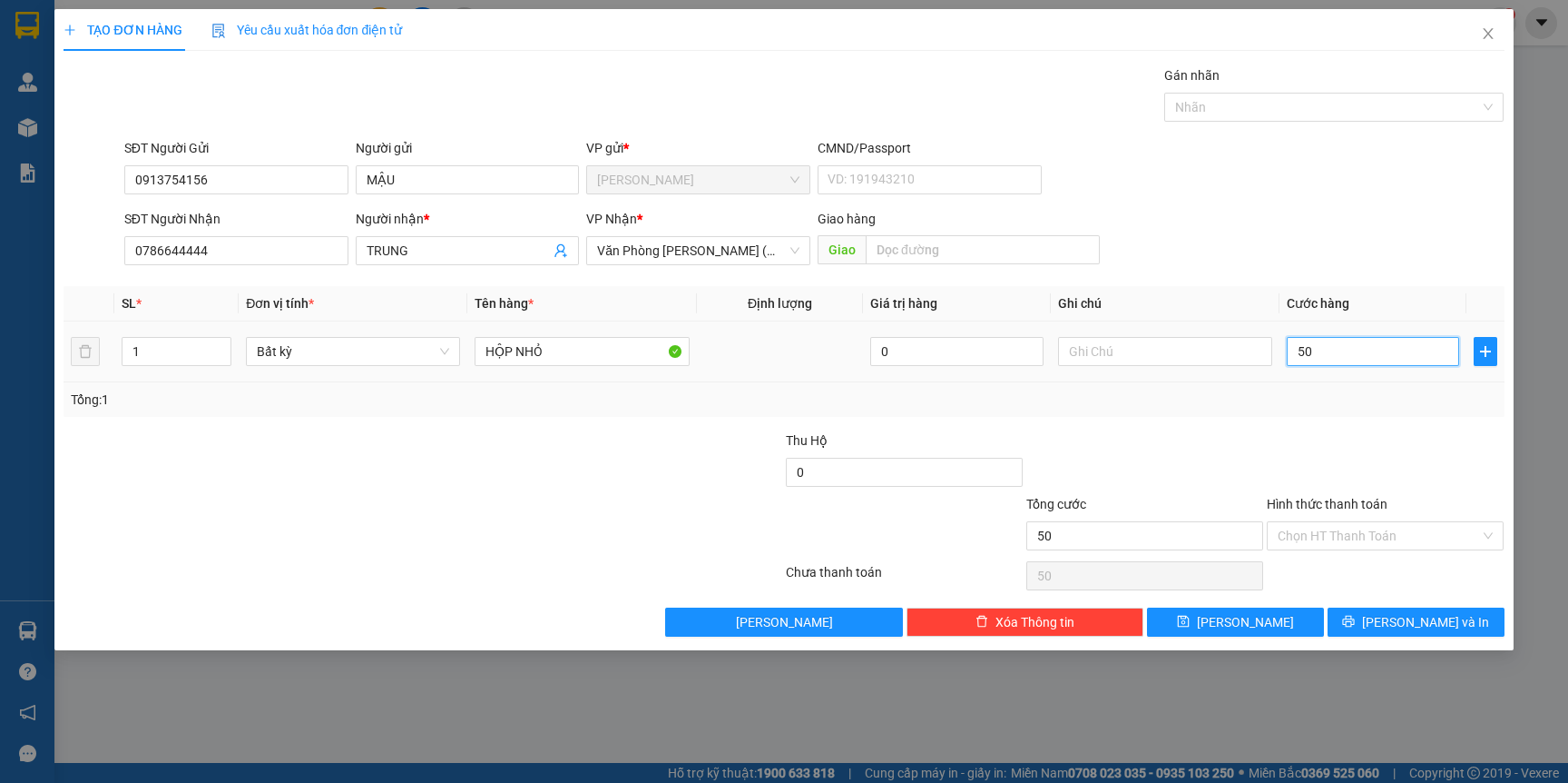
type input "5"
type input "0"
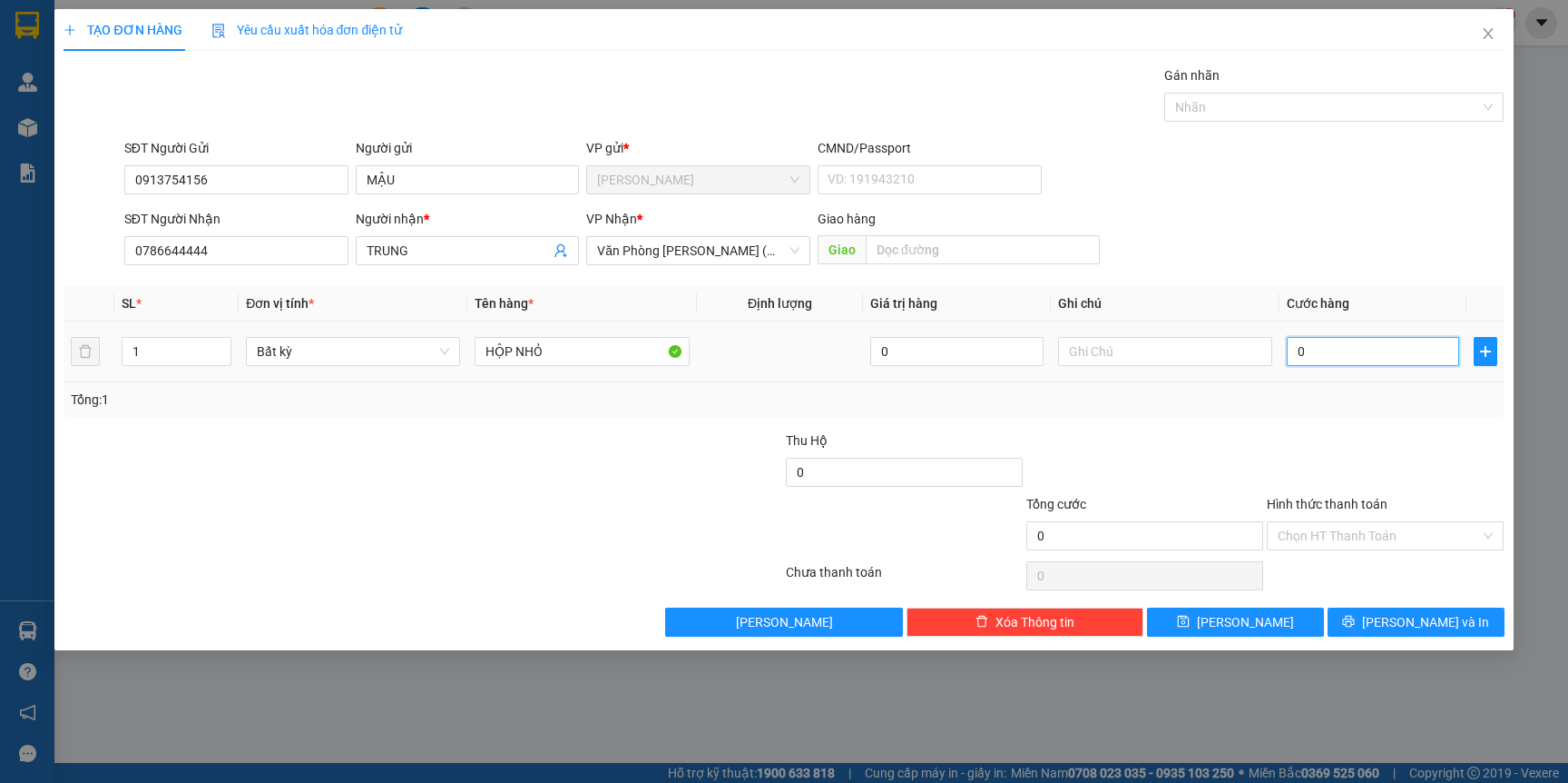
click at [1326, 348] on input "0" at bounding box center [1373, 351] width 173 height 29
type input "2"
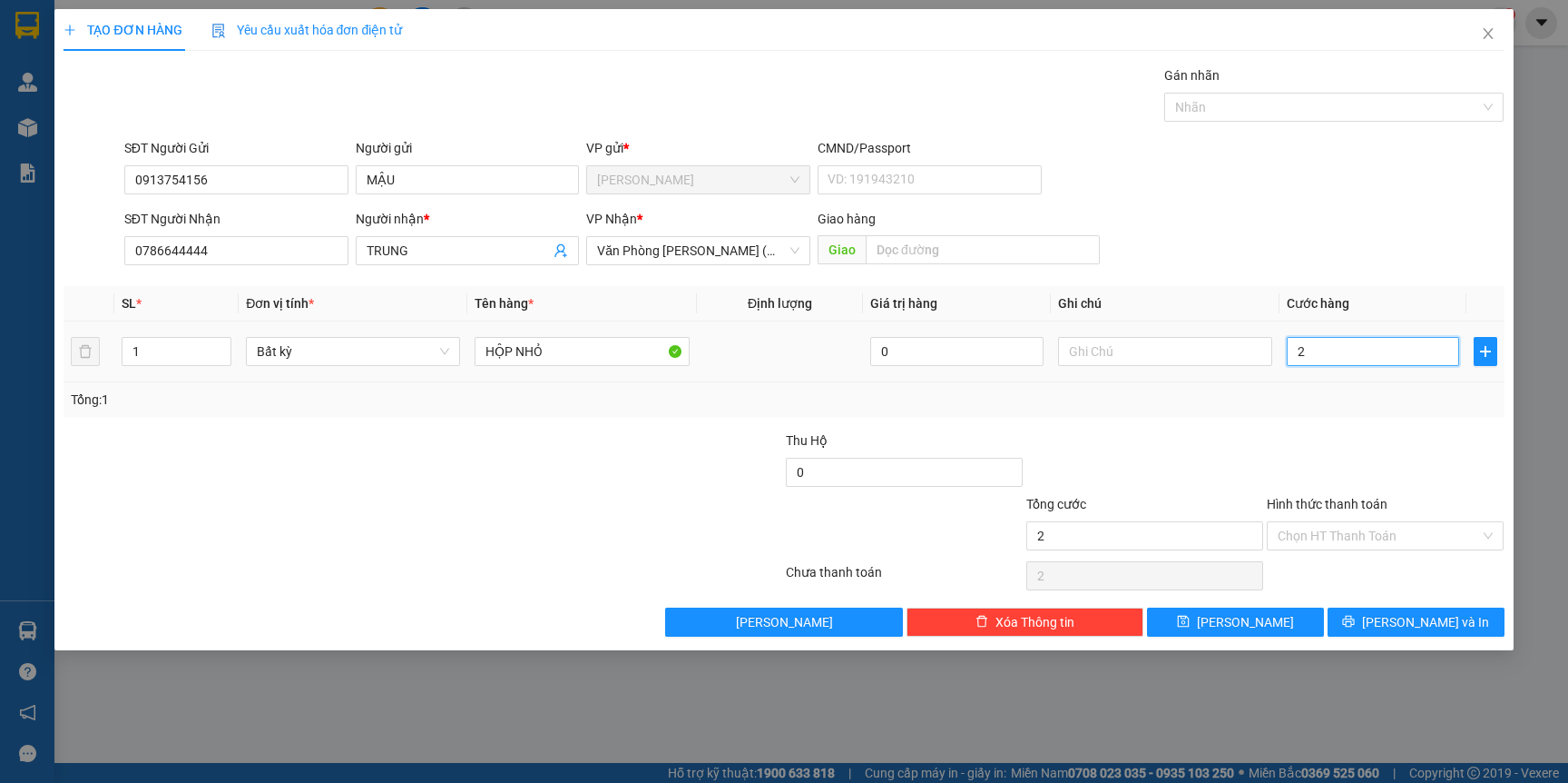
type input "20"
type input "20.000"
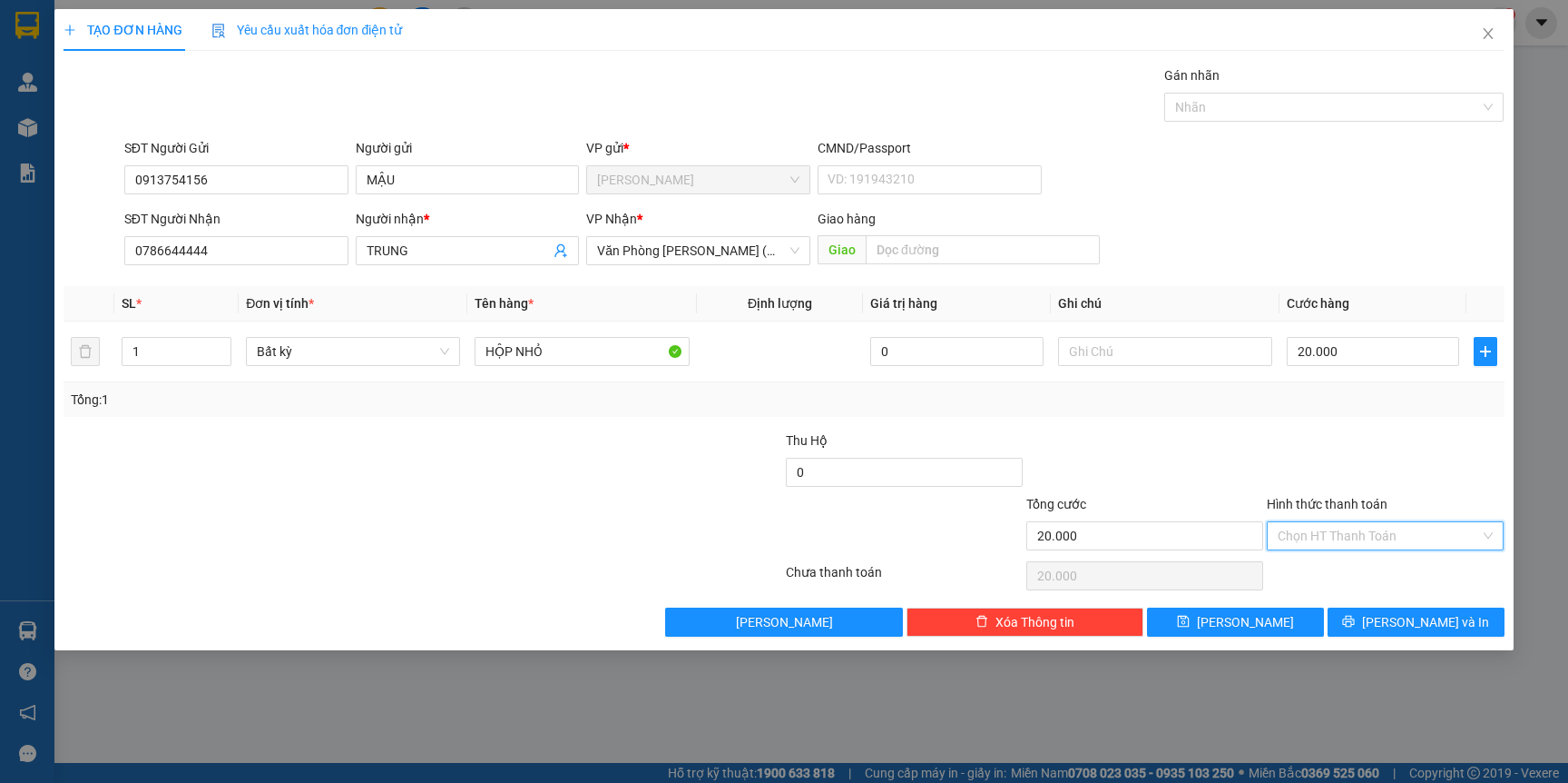
click at [1347, 538] on input "Hình thức thanh toán" at bounding box center [1379, 536] width 203 height 27
click at [1337, 567] on div "Tại văn phòng" at bounding box center [1385, 573] width 215 height 20
type input "0"
click at [1428, 623] on span "[PERSON_NAME] và In" at bounding box center [1426, 622] width 127 height 20
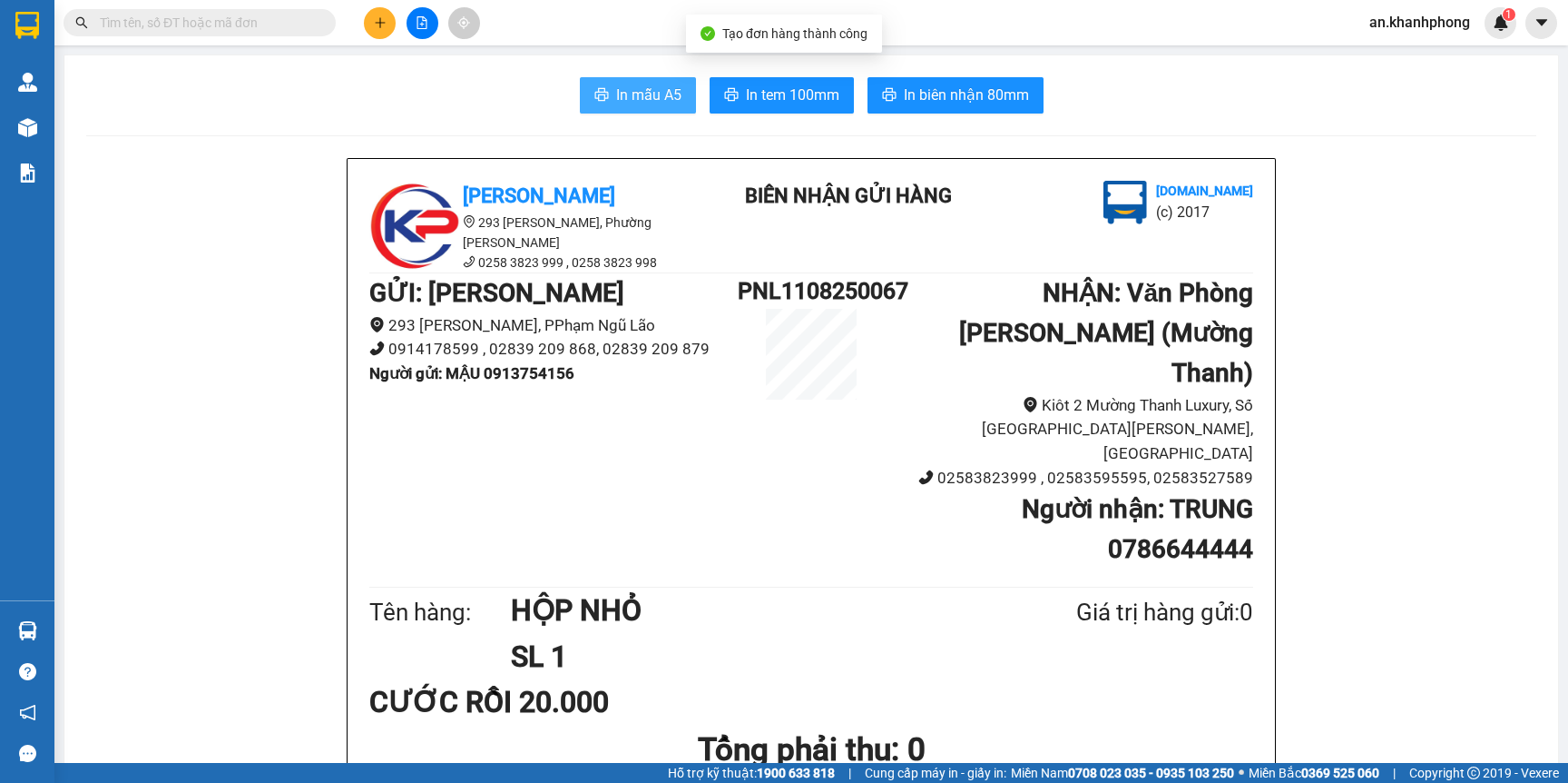
click at [618, 86] on span "In mẫu A5" at bounding box center [649, 95] width 65 height 23
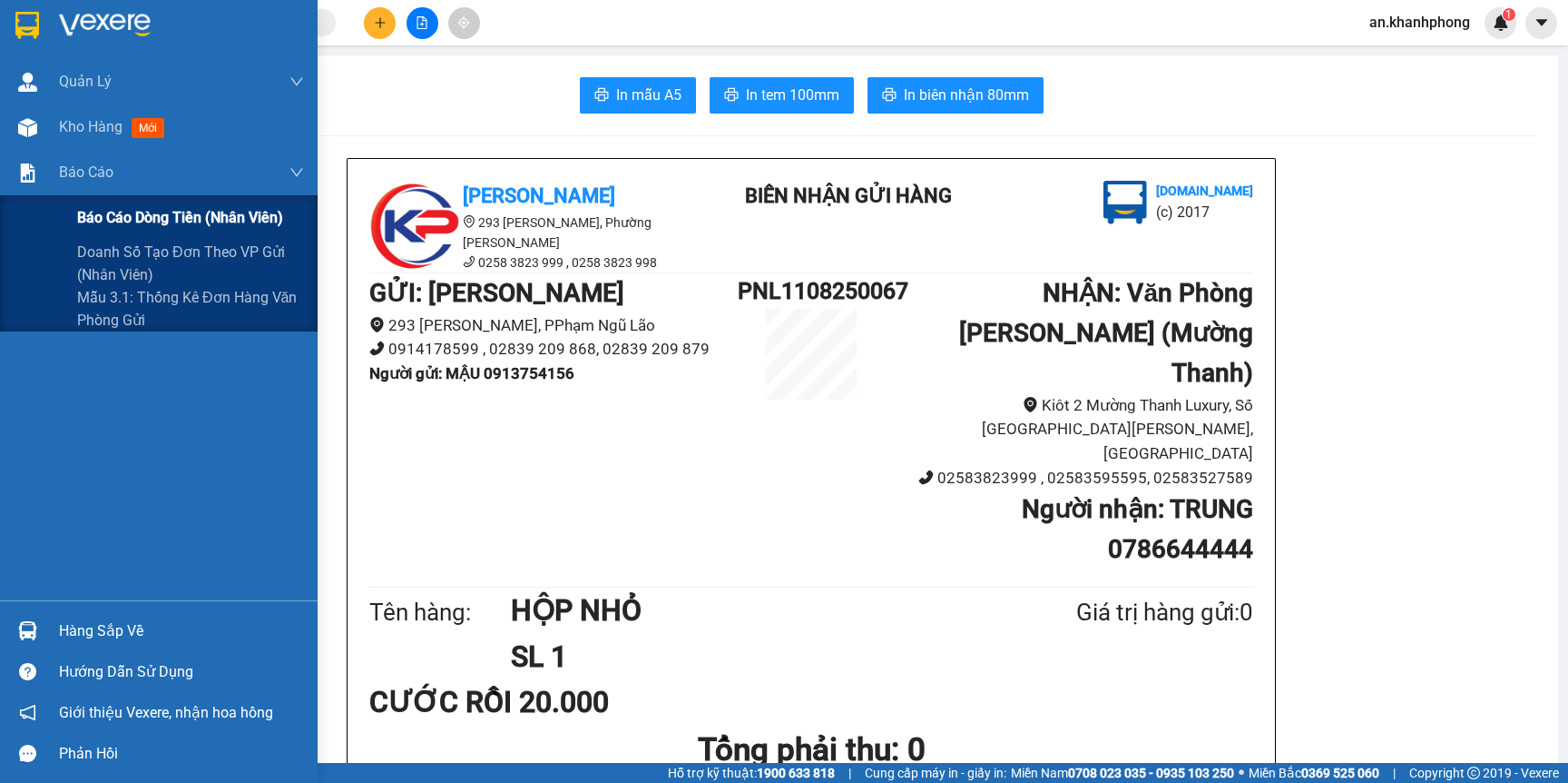
click at [101, 207] on span "Báo cáo dòng tiền (nhân viên)" at bounding box center [180, 217] width 206 height 23
